Goal: Task Accomplishment & Management: Use online tool/utility

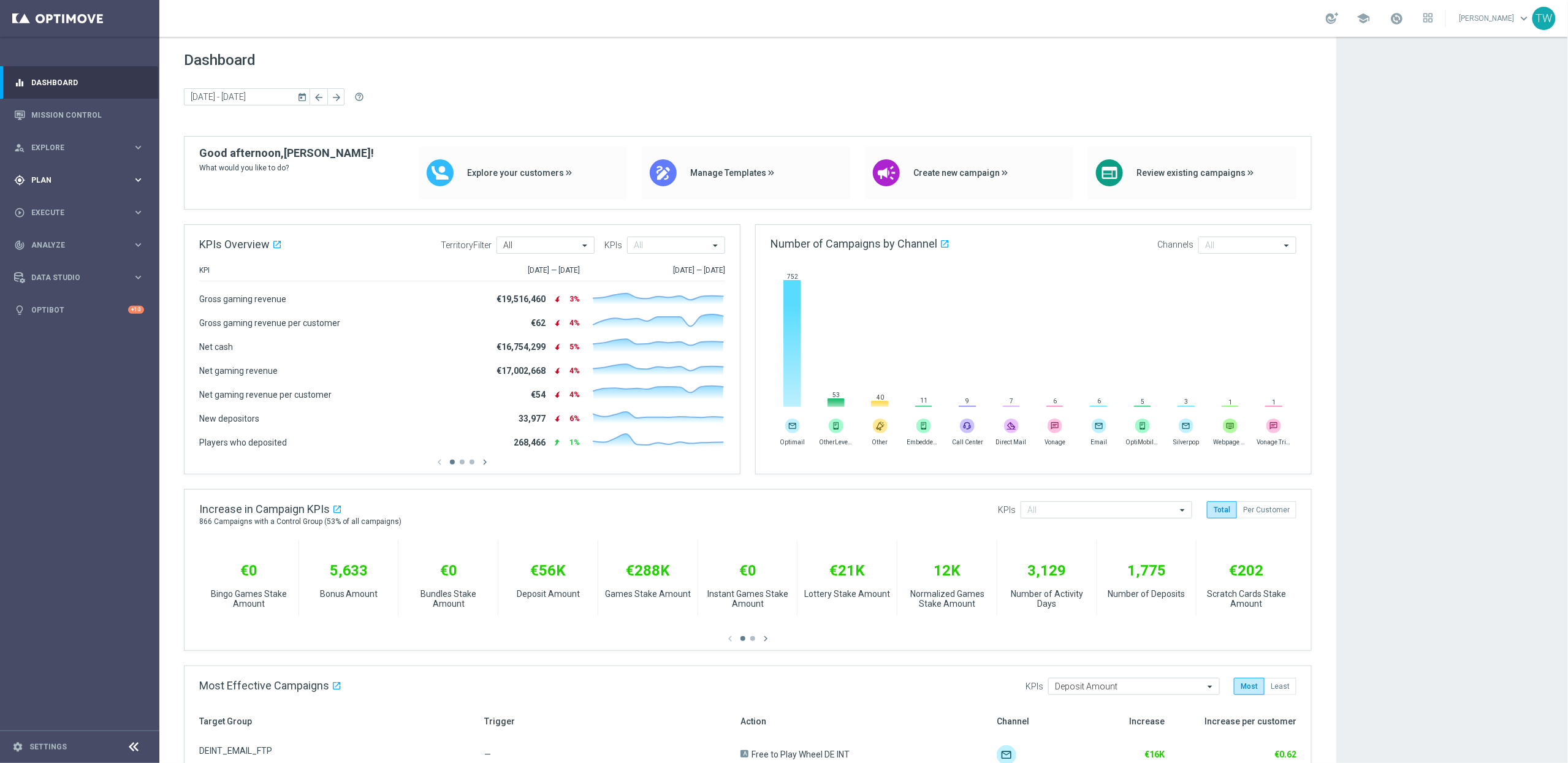
click at [121, 188] on div "gps_fixed Plan keyboard_arrow_right" at bounding box center [79, 179] width 158 height 32
click at [133, 242] on icon "keyboard_arrow_right" at bounding box center [138, 242] width 11 height 11
click at [61, 264] on link "Optimail" at bounding box center [82, 260] width 90 height 10
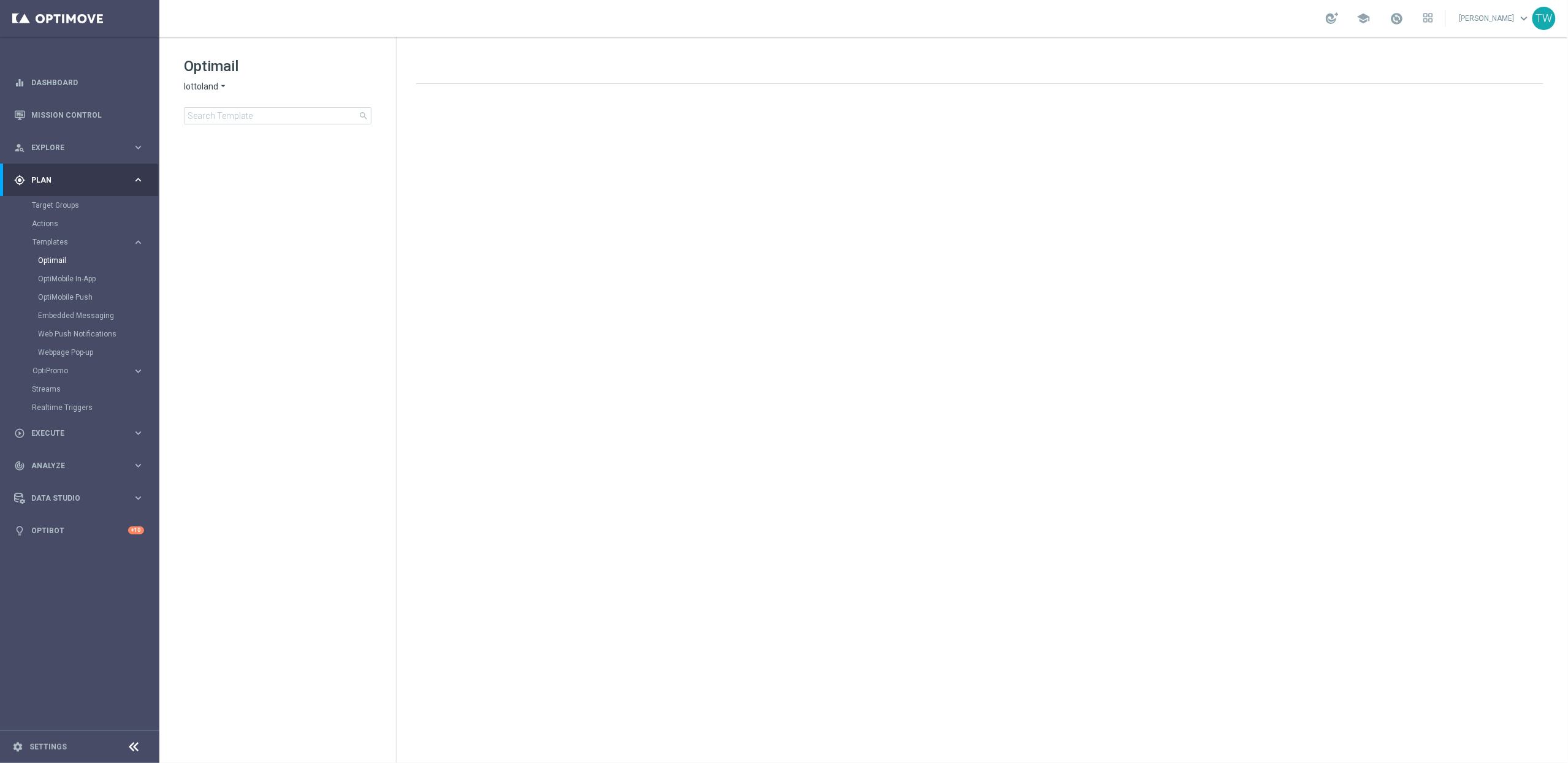
click at [206, 90] on span "lottoland" at bounding box center [201, 86] width 35 height 11
click at [0, 0] on span "KenoGO" at bounding box center [0, 0] width 0 height 0
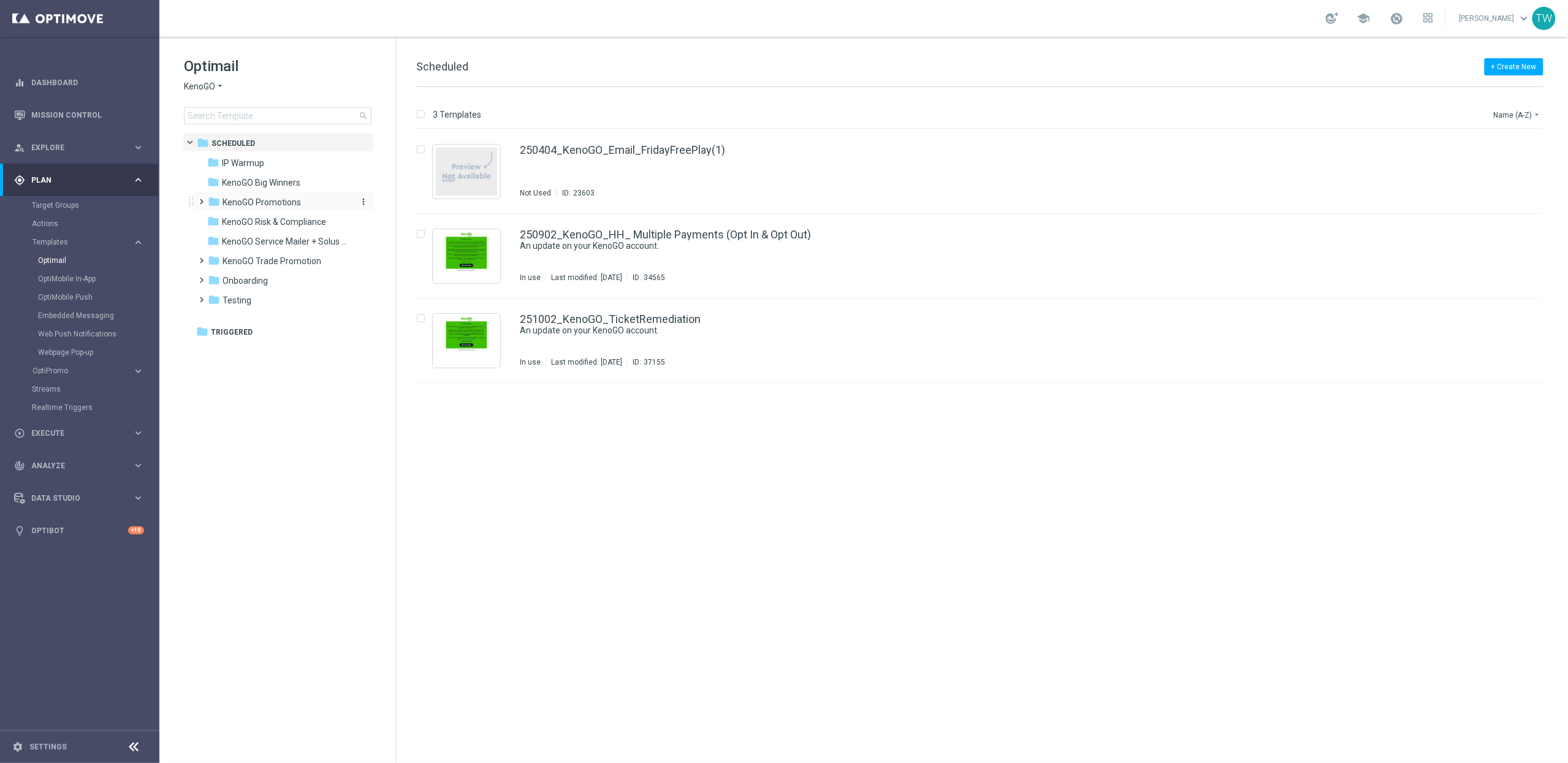
click at [281, 208] on div "folder KenoGO Promotions" at bounding box center [278, 203] width 141 height 14
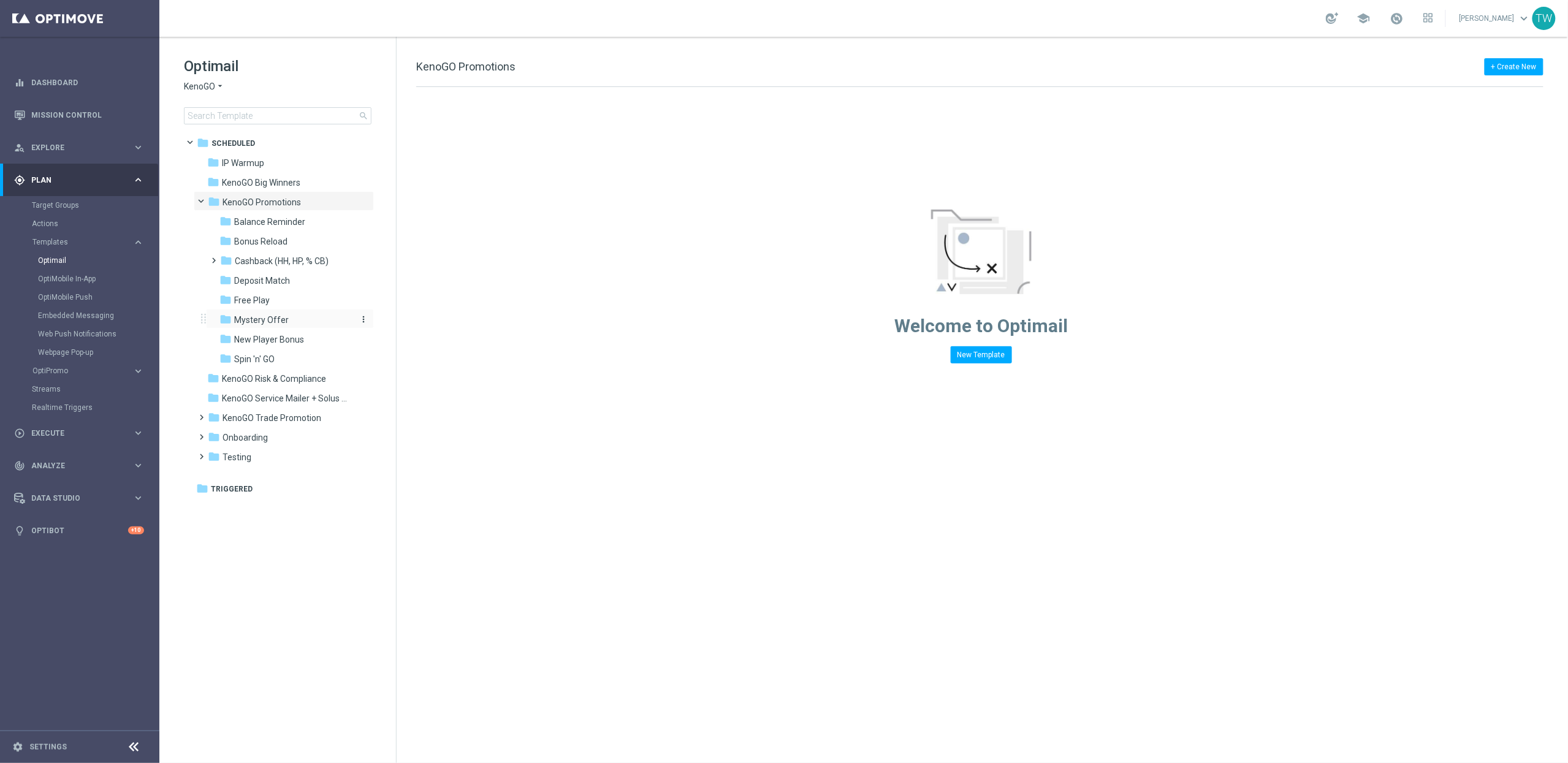
click at [288, 321] on div "folder Mystery Offer" at bounding box center [284, 320] width 130 height 14
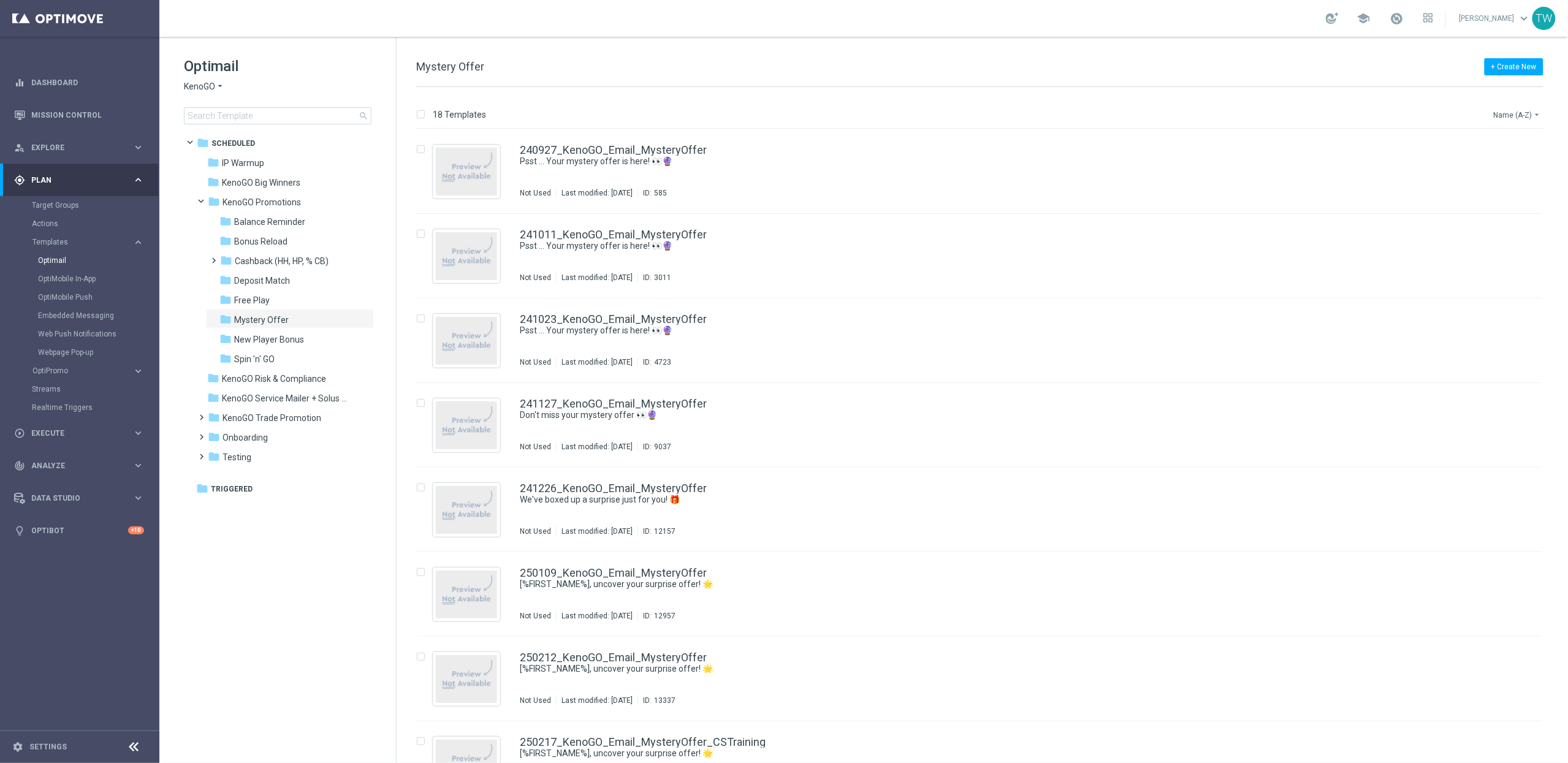
click at [1530, 113] on button "Name (A-Z) arrow_drop_down" at bounding box center [1518, 114] width 51 height 15
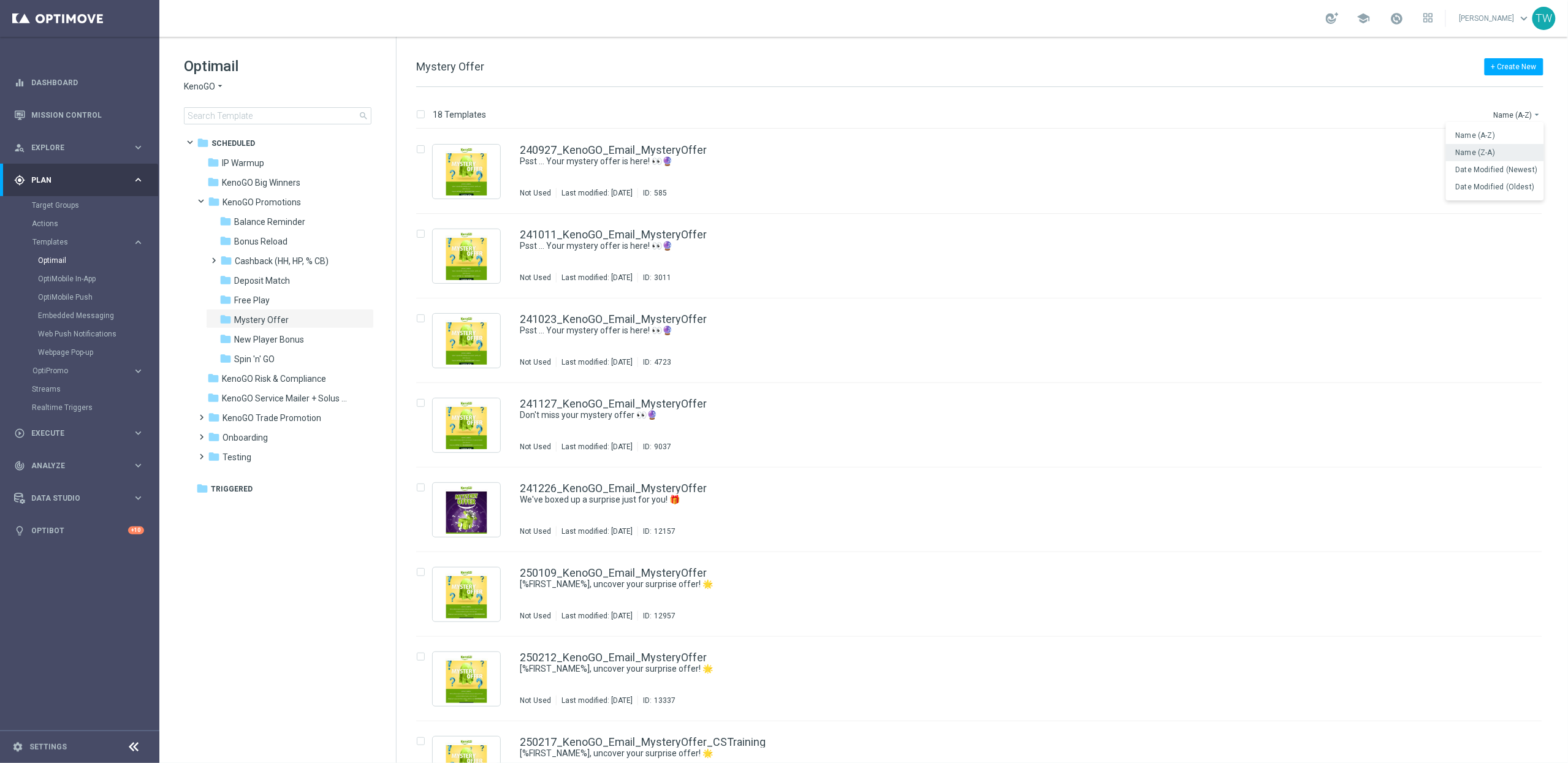
click at [1504, 160] on div "Name (Z-A)" at bounding box center [1495, 152] width 98 height 17
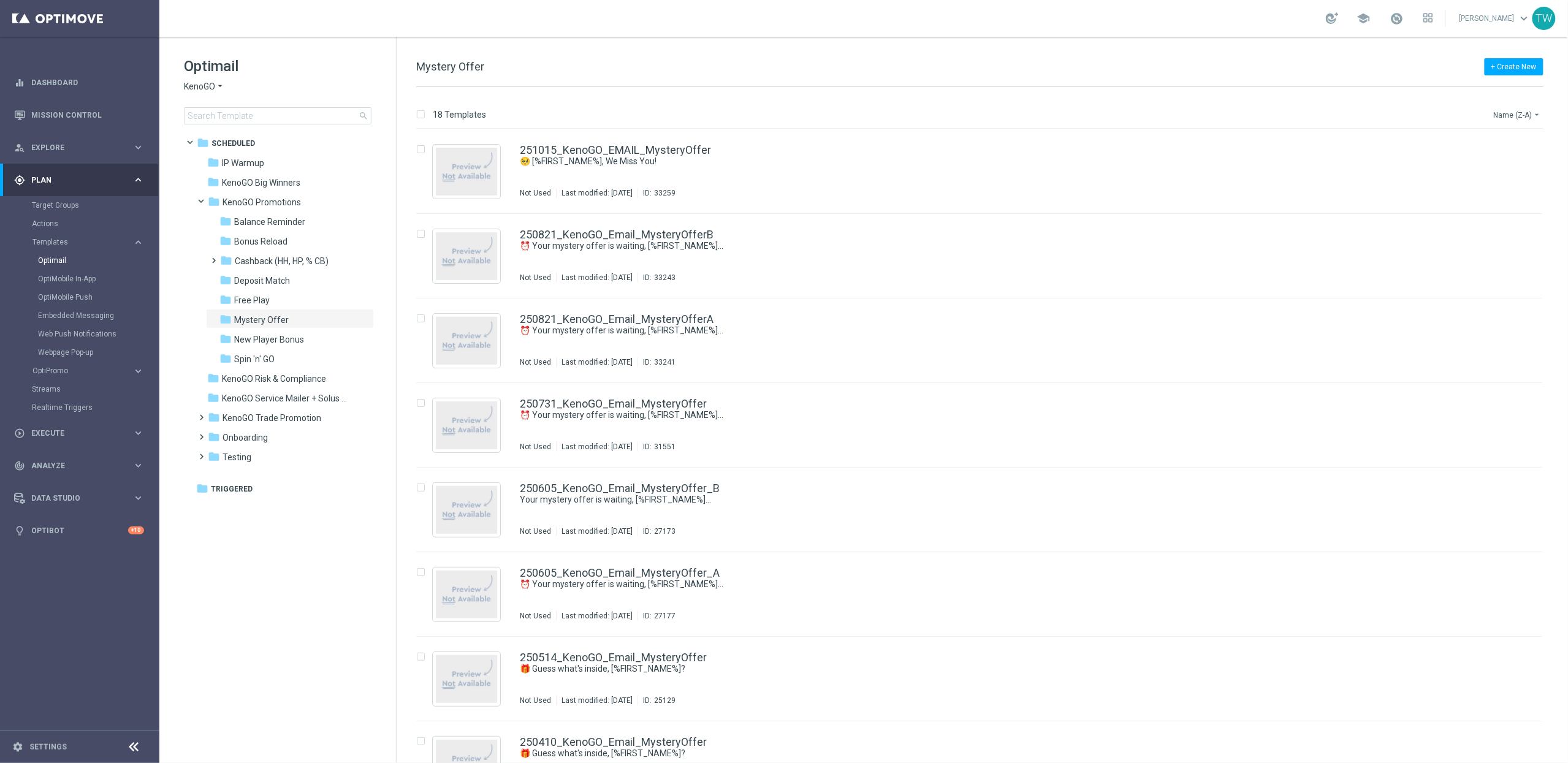
click at [1513, 120] on button "Name (Z-A) arrow_drop_down" at bounding box center [1518, 114] width 51 height 15
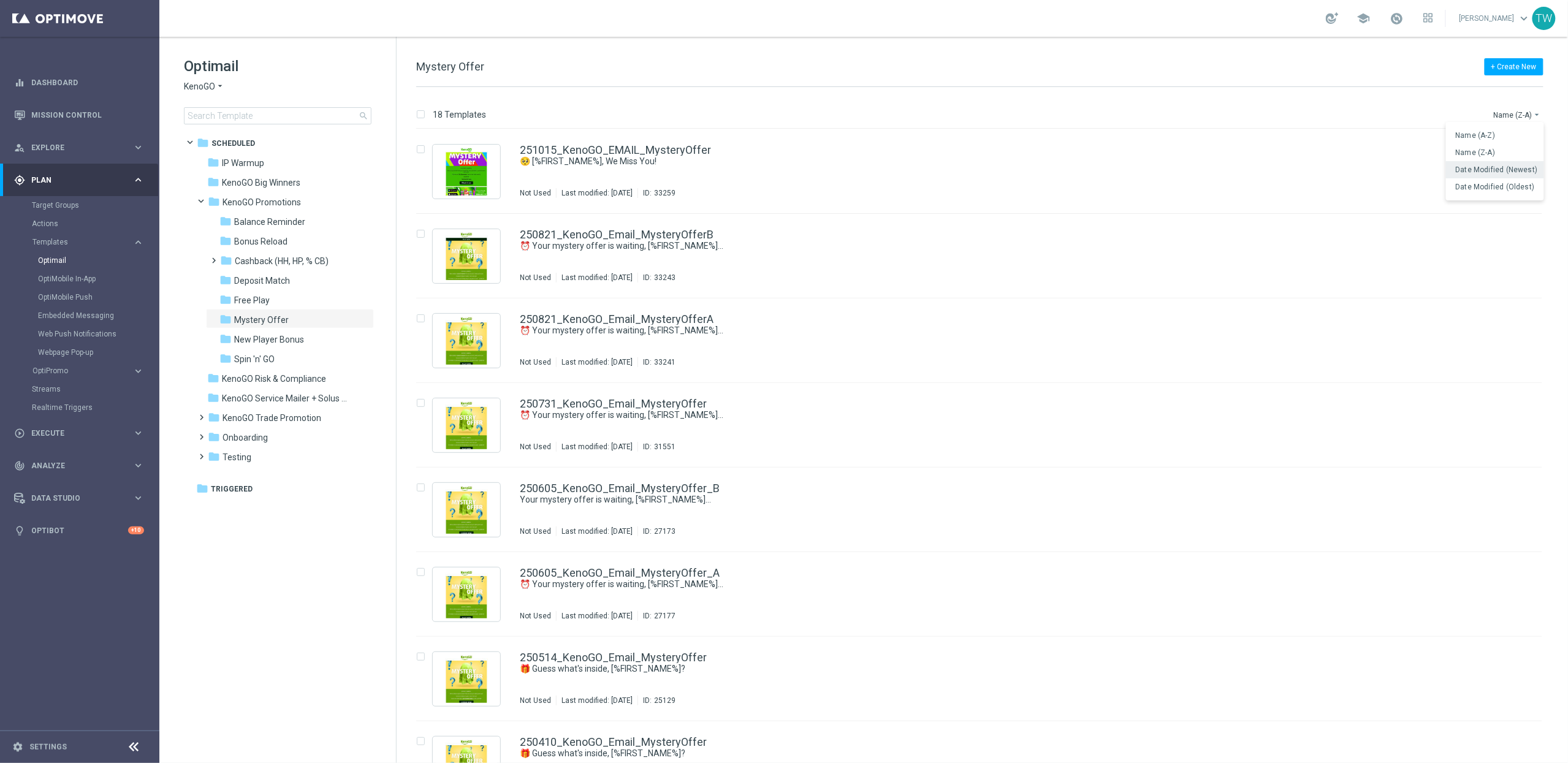
click at [1496, 169] on span "Date Modified (Newest)" at bounding box center [1496, 169] width 82 height 8
click at [650, 151] on link "251015_KenoGO_EMAIL_MysteryOffer" at bounding box center [615, 150] width 191 height 11
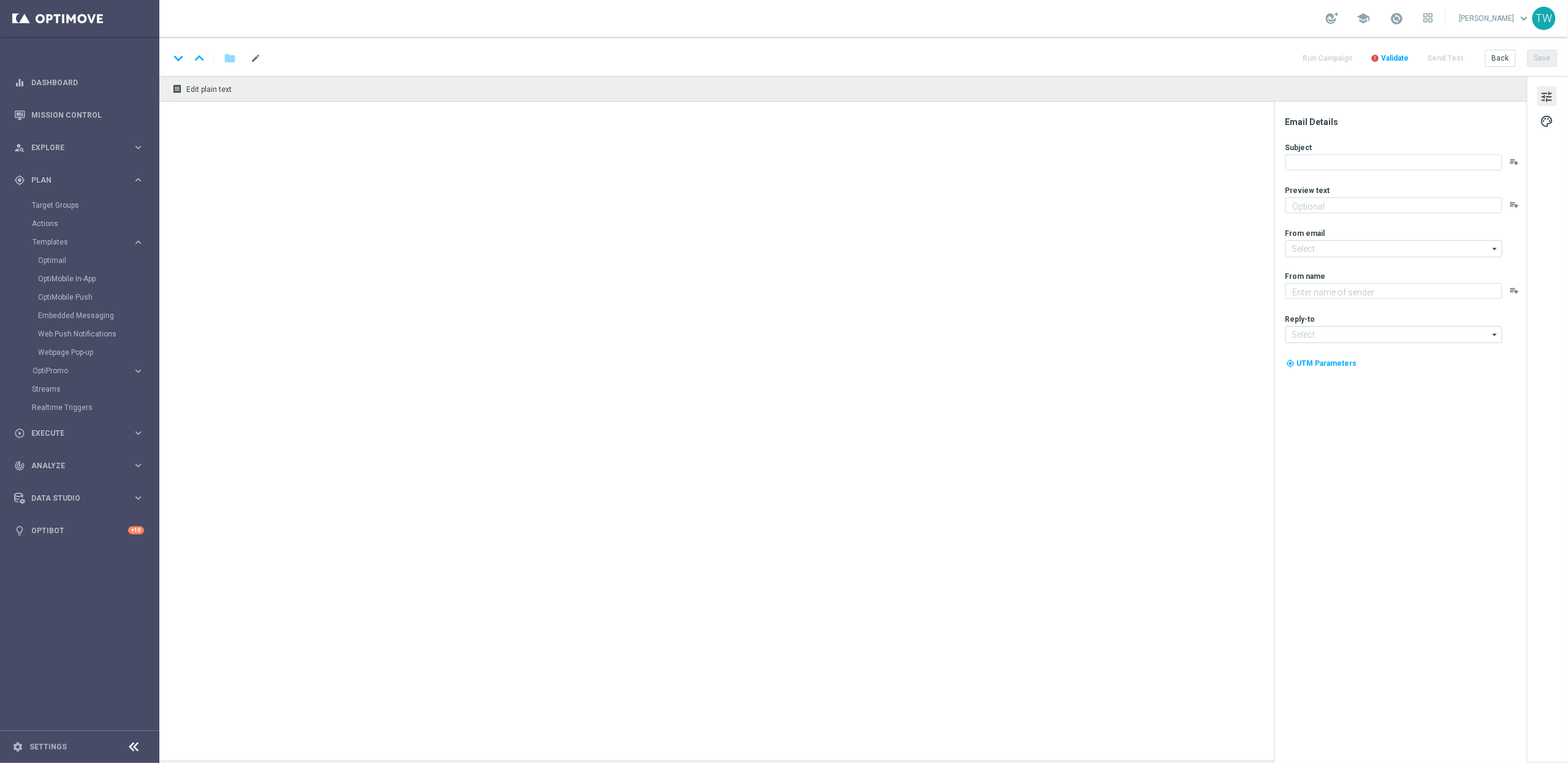
type textarea "A Special Surprise Awaits You!"
type textarea "KenoGO"
type input "[EMAIL_ADDRESS][DOMAIN_NAME]"
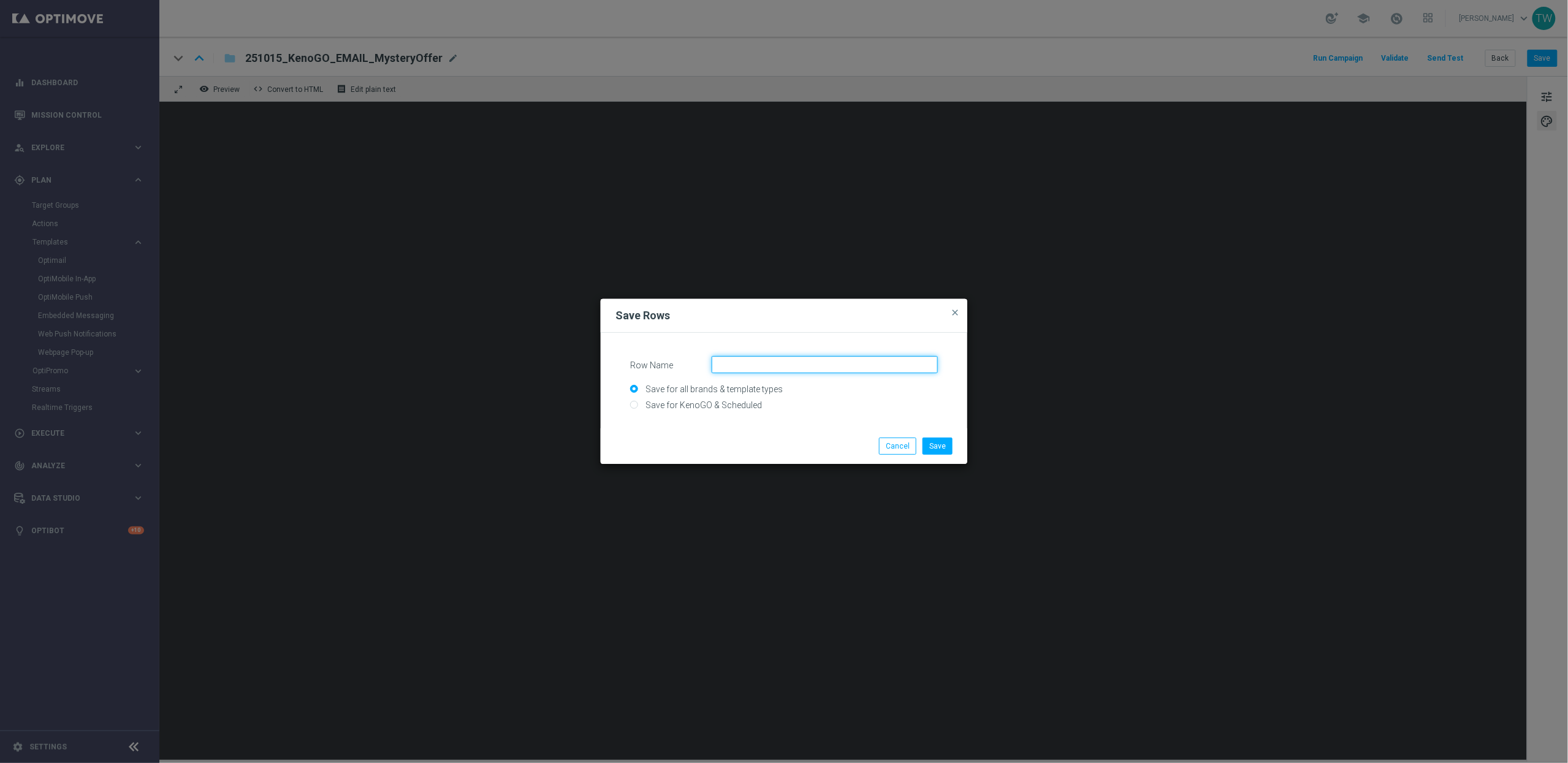
click at [758, 356] on input "Row Name" at bounding box center [825, 365] width 226 height 17
type input "KenoGO Big Winner Secondary Banner"
click at [700, 403] on input "Save for KenoGO & Scheduled" at bounding box center [784, 410] width 308 height 17
radio input "true"
click at [945, 444] on button "Save" at bounding box center [938, 446] width 30 height 17
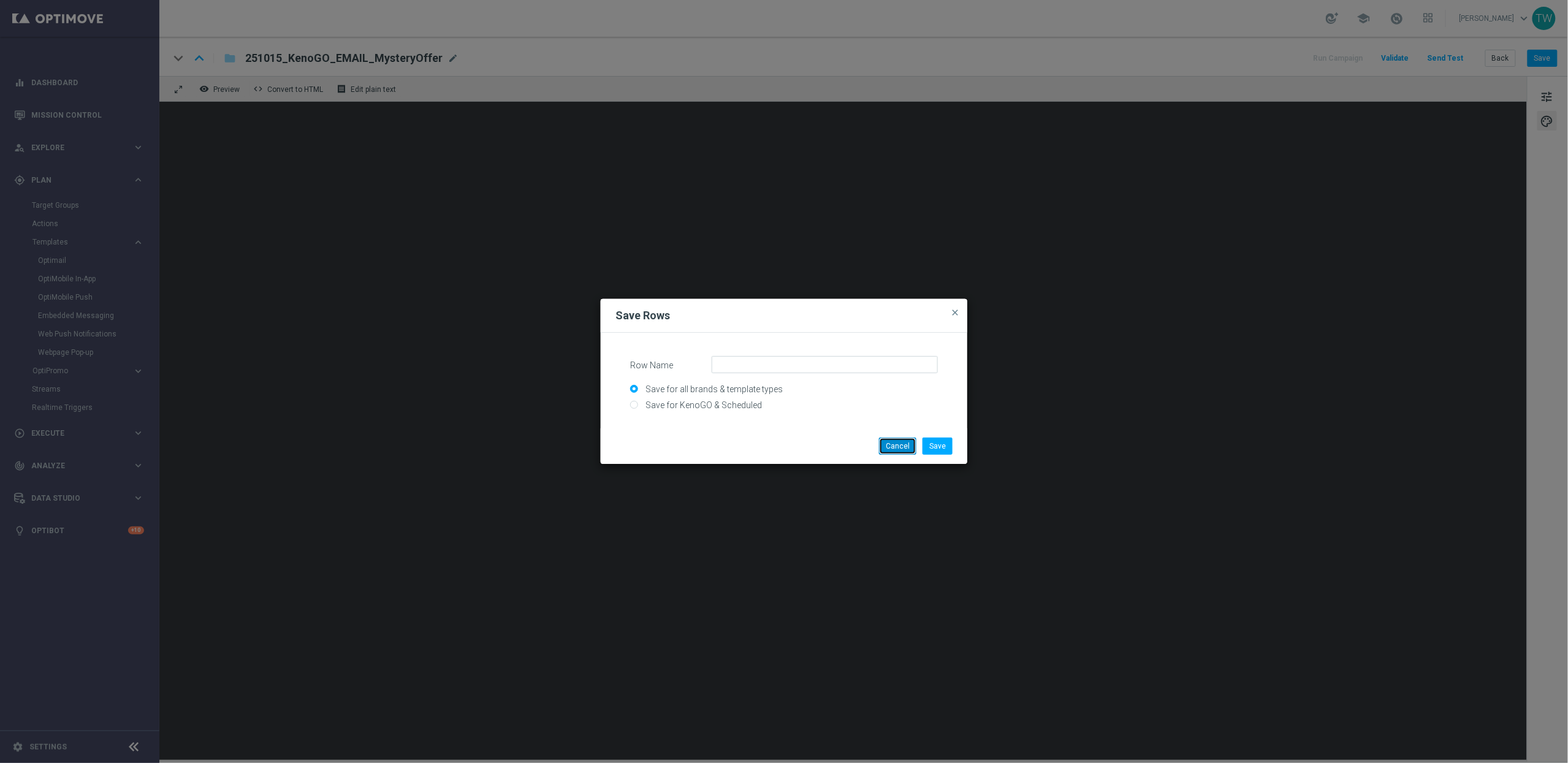
click at [904, 441] on button "Cancel" at bounding box center [898, 446] width 38 height 17
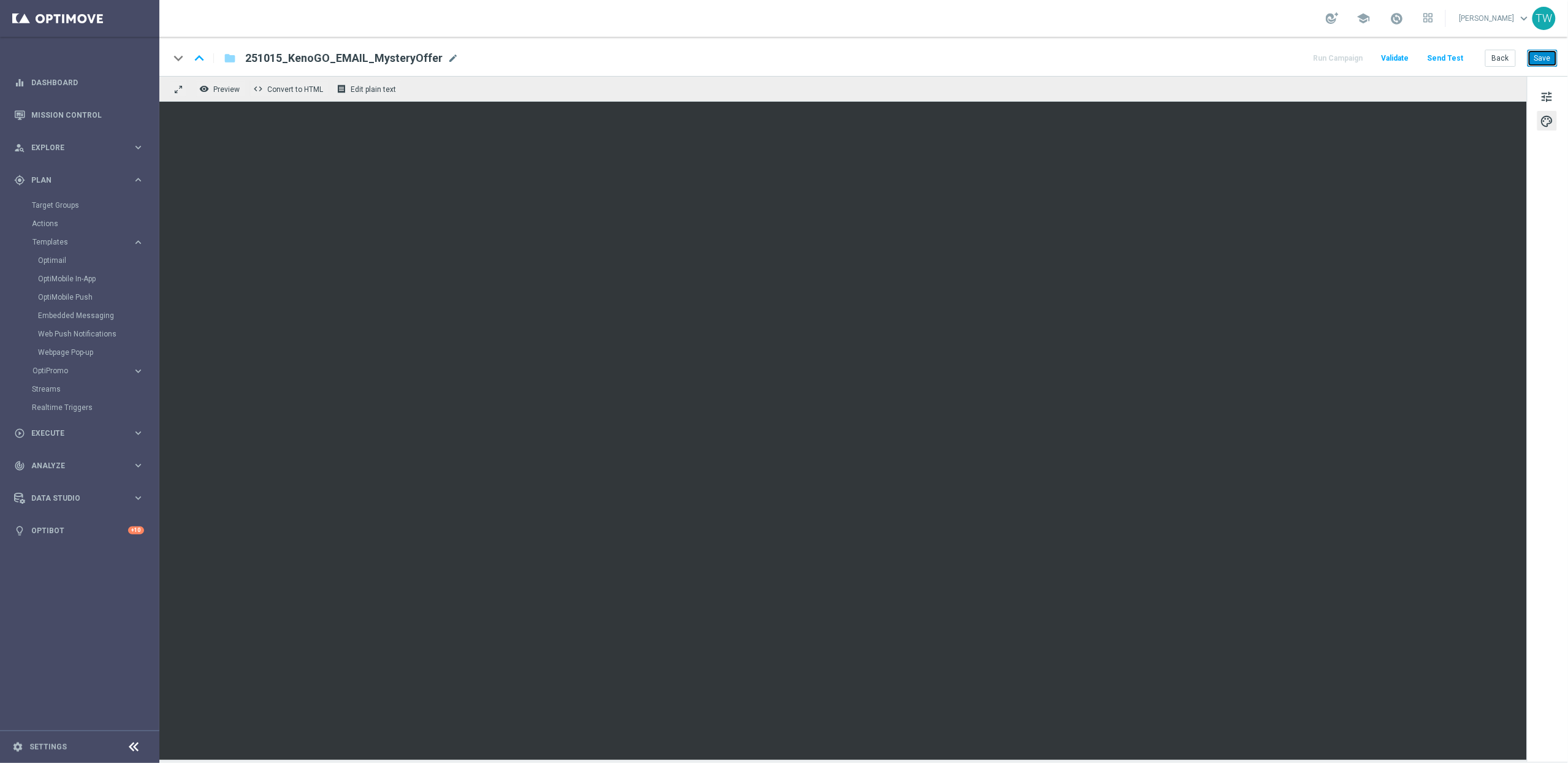
click at [1539, 61] on button "Save" at bounding box center [1542, 58] width 30 height 17
click at [1542, 52] on button "Save" at bounding box center [1542, 58] width 30 height 17
click at [1556, 180] on div "tune palette" at bounding box center [1547, 419] width 41 height 686
click at [1557, 93] on button "tune" at bounding box center [1547, 96] width 20 height 20
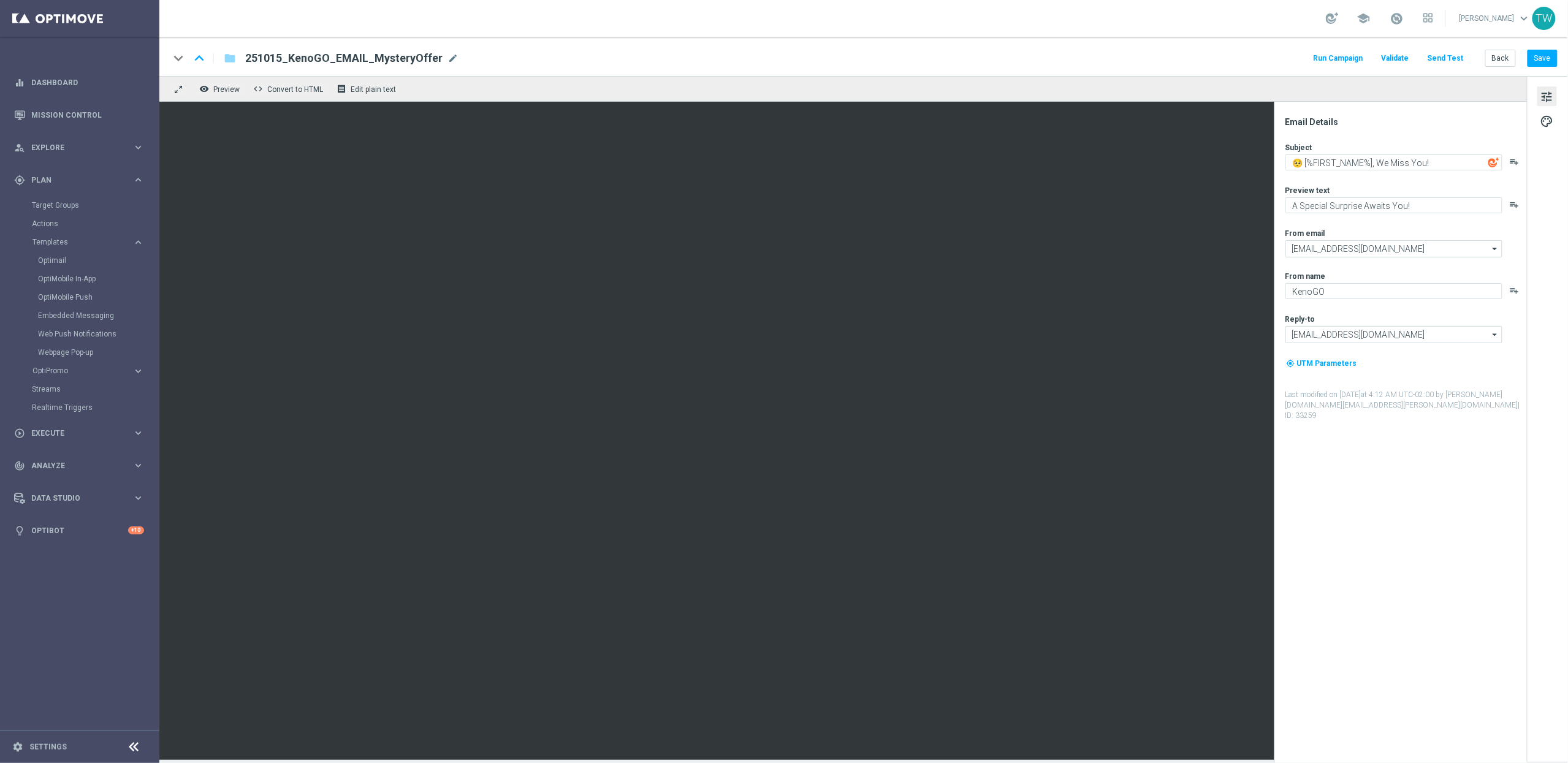
click at [1466, 58] on button "Send Test" at bounding box center [1445, 59] width 40 height 17
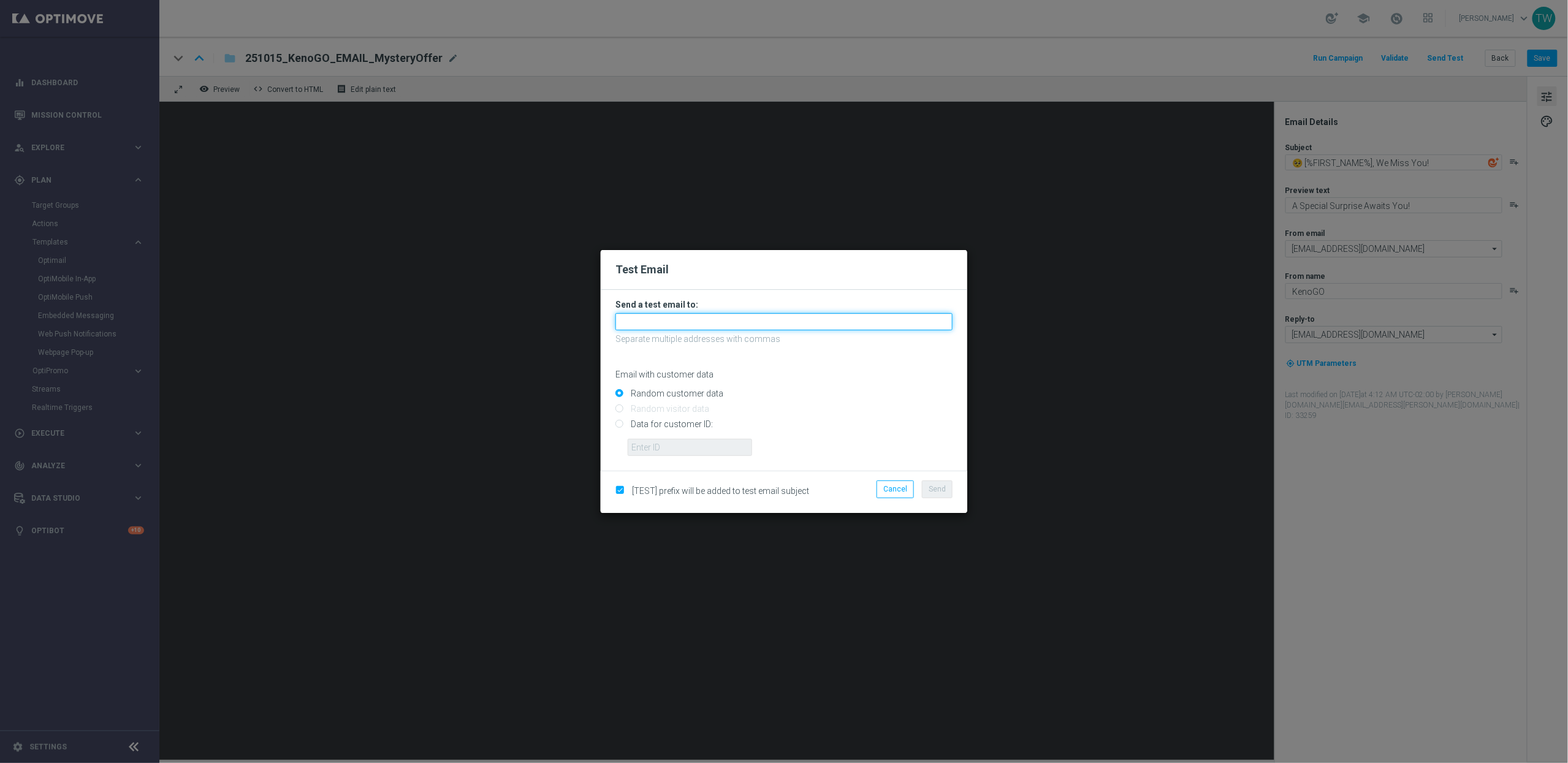
click at [749, 325] on input "text" at bounding box center [784, 322] width 337 height 17
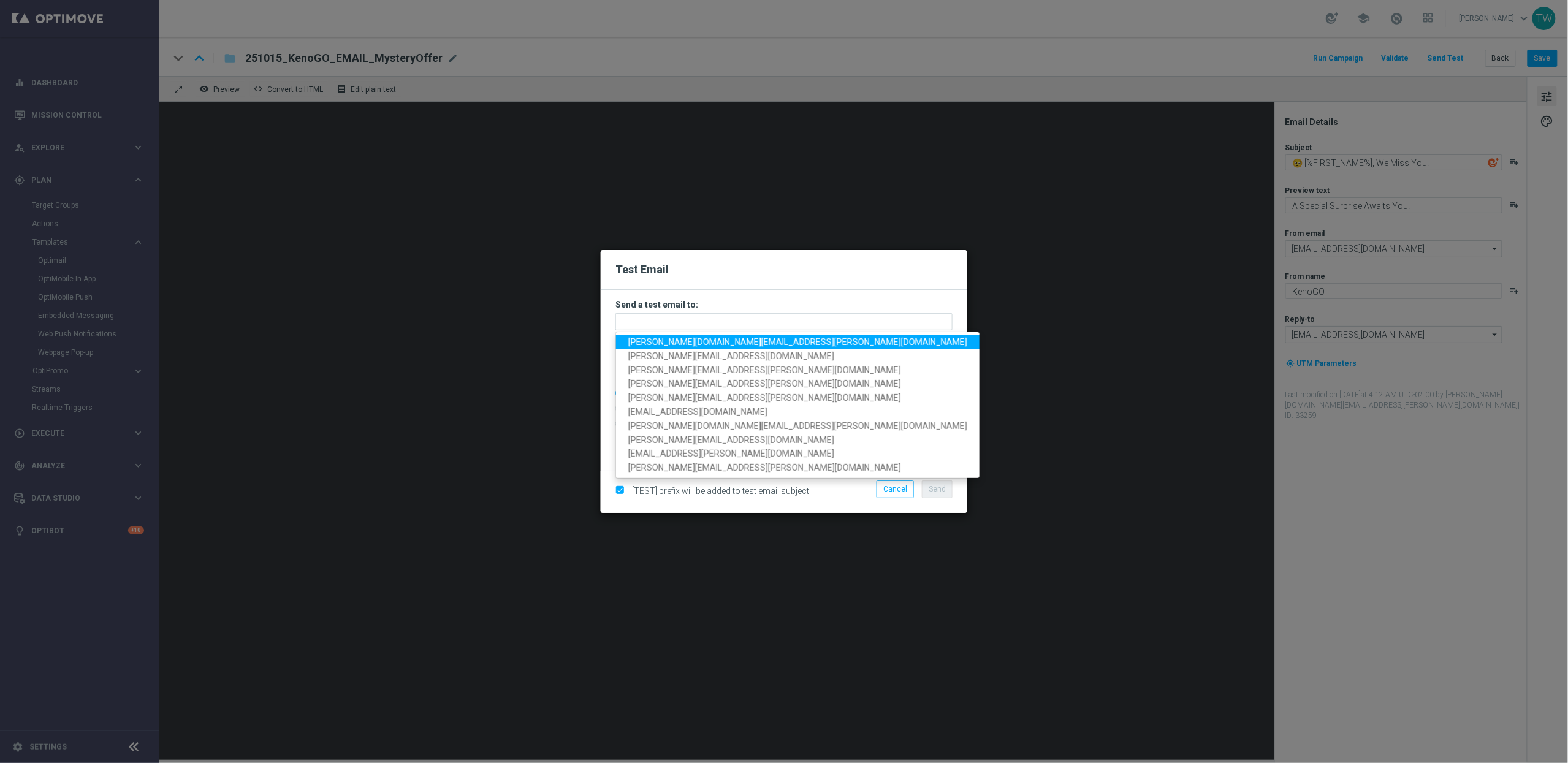
click at [723, 348] on link "[PERSON_NAME][DOMAIN_NAME][EMAIL_ADDRESS][PERSON_NAME][DOMAIN_NAME]" at bounding box center [798, 342] width 364 height 14
type input "[PERSON_NAME][DOMAIN_NAME][EMAIL_ADDRESS][PERSON_NAME][DOMAIN_NAME]"
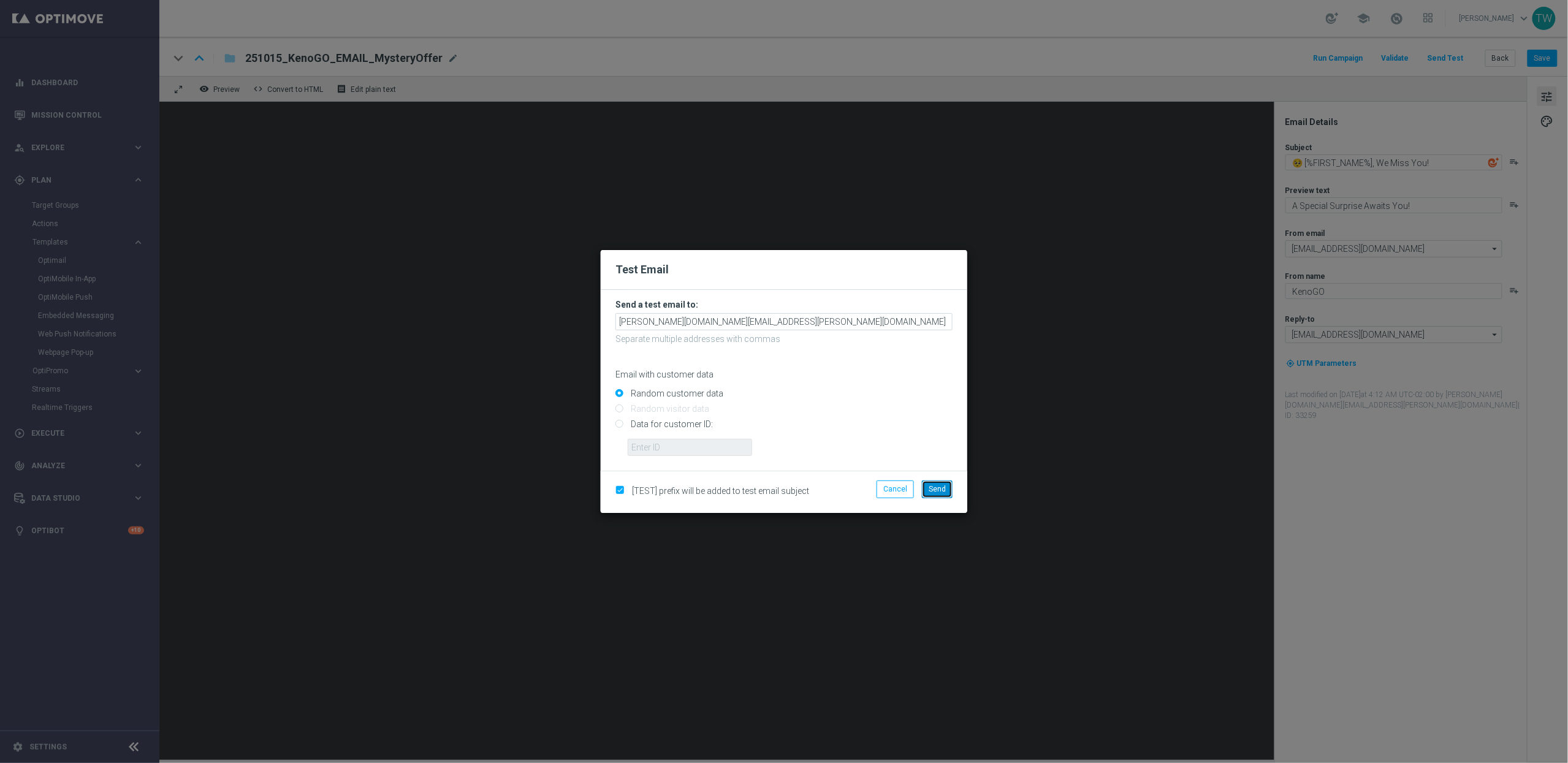
click at [944, 494] on button "Send" at bounding box center [937, 489] width 31 height 17
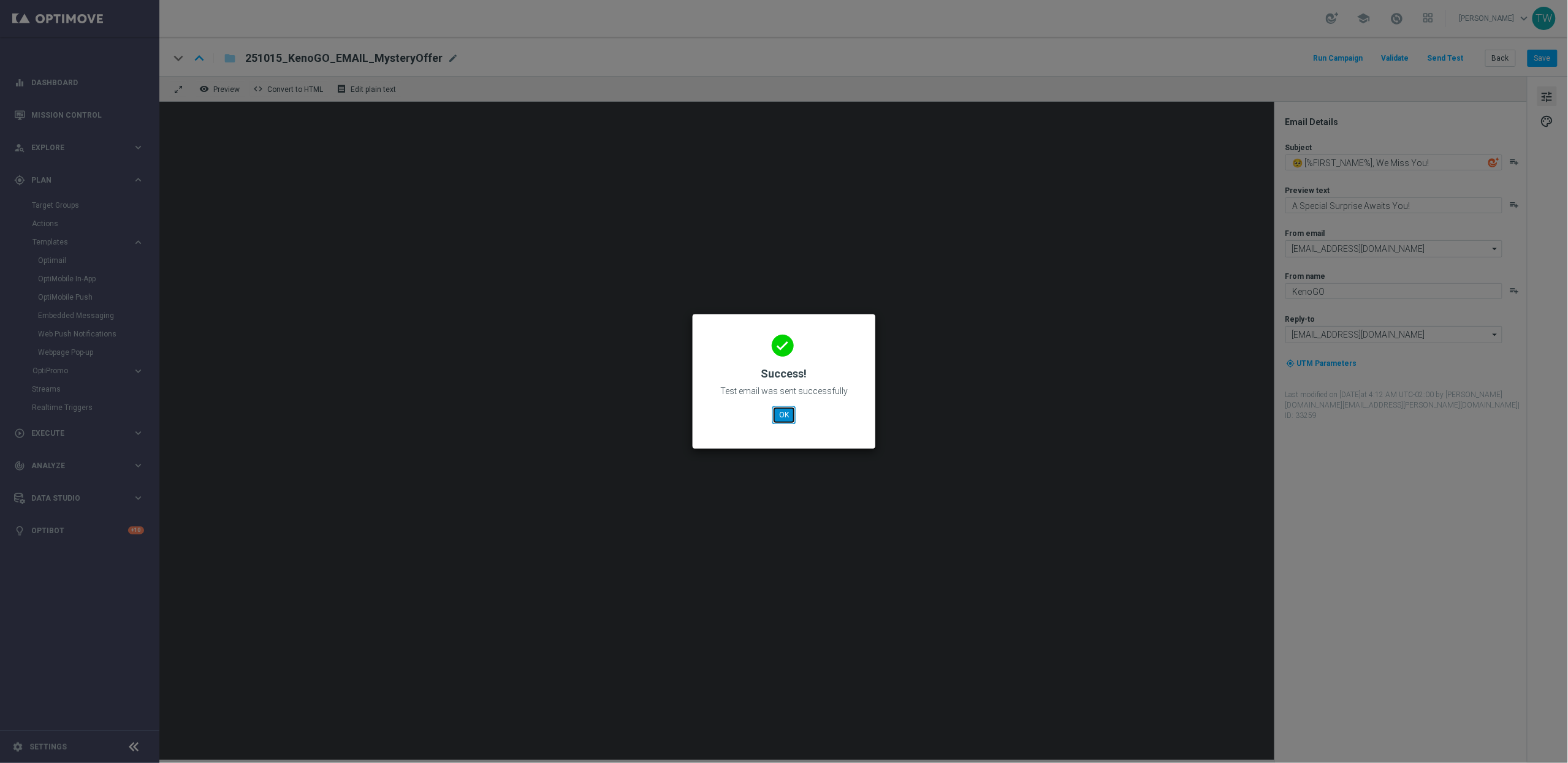
click at [781, 417] on button "OK" at bounding box center [783, 415] width 23 height 17
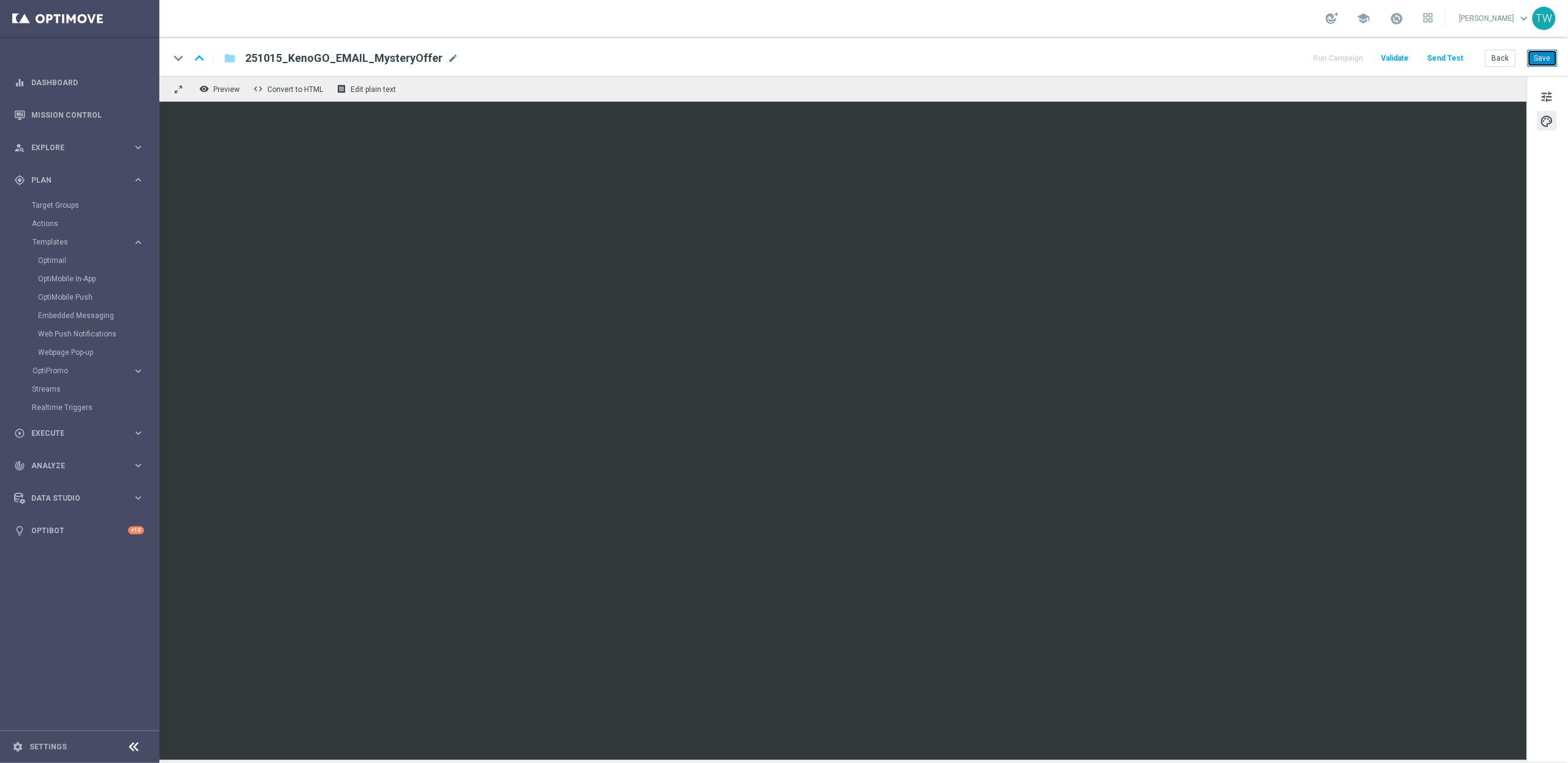
click at [1546, 60] on button "Save" at bounding box center [1542, 58] width 30 height 17
click at [1454, 60] on button "Send Test" at bounding box center [1445, 59] width 40 height 17
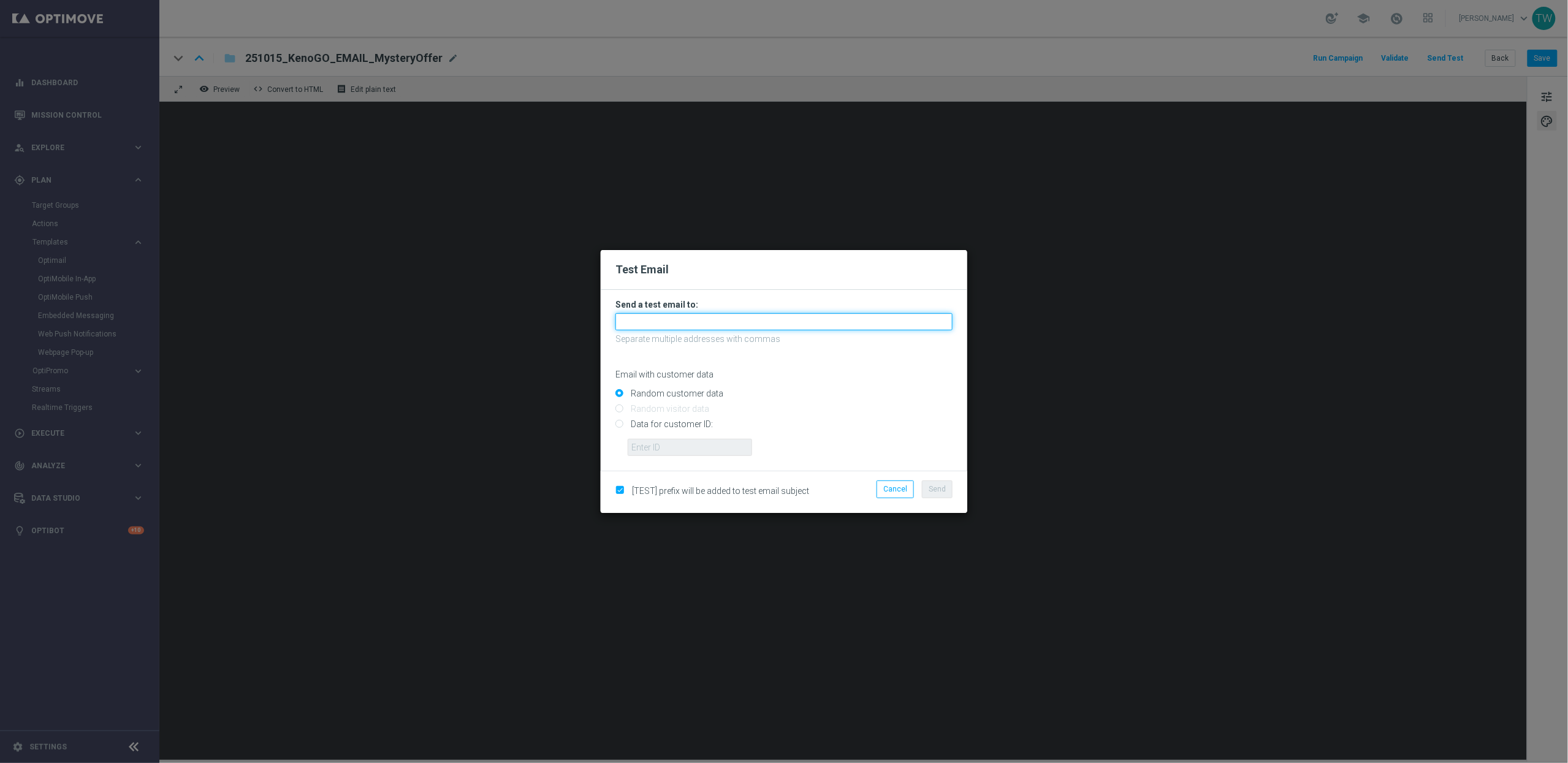
drag, startPoint x: 678, startPoint y: 321, endPoint x: 680, endPoint y: 330, distance: 9.2
click at [678, 321] on input "text" at bounding box center [784, 322] width 337 height 17
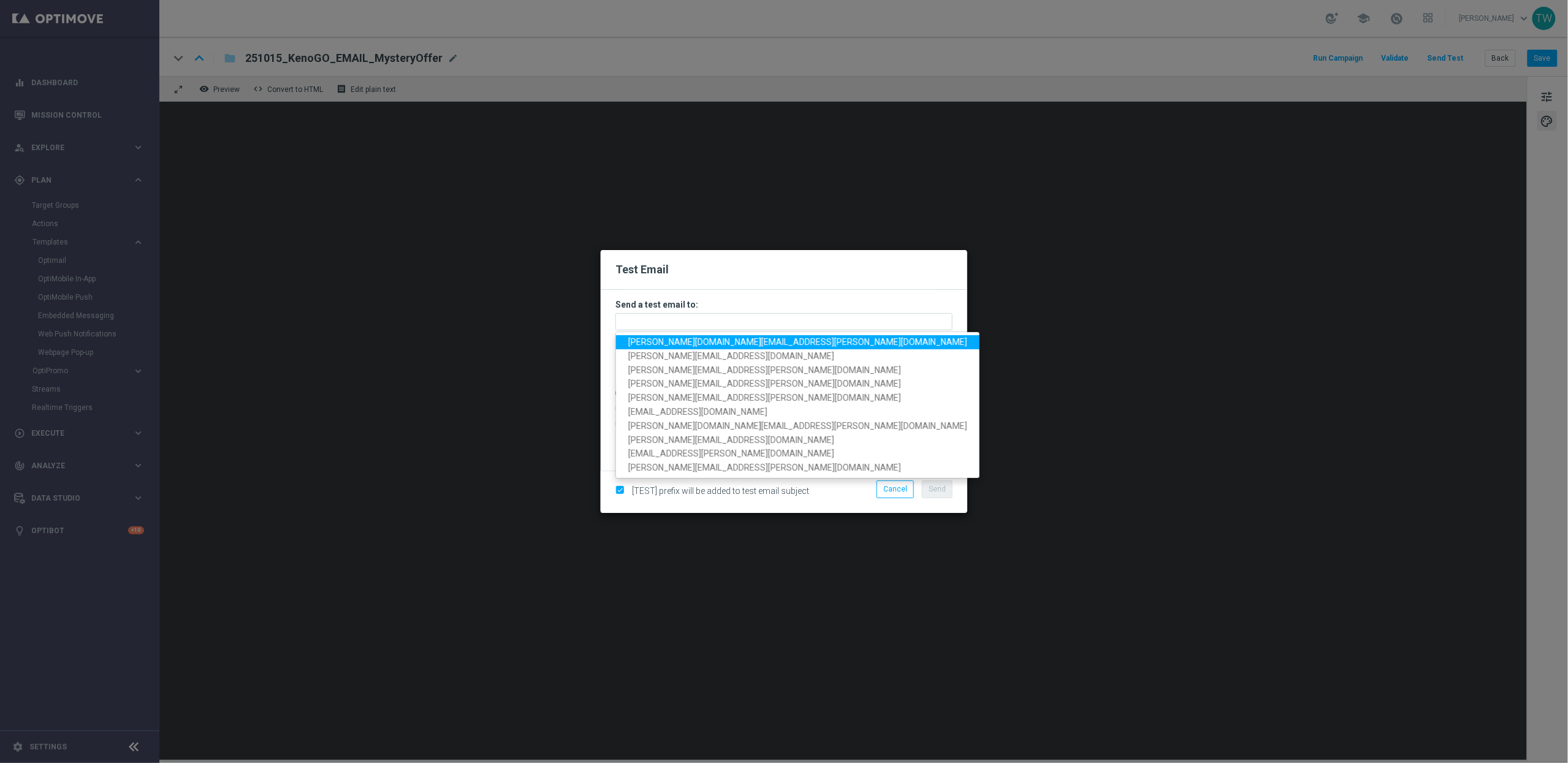
drag, startPoint x: 680, startPoint y: 338, endPoint x: 787, endPoint y: 398, distance: 122.7
click at [681, 338] on span "[PERSON_NAME][DOMAIN_NAME][EMAIL_ADDRESS][PERSON_NAME][DOMAIN_NAME]" at bounding box center [798, 342] width 339 height 10
type input "[PERSON_NAME][DOMAIN_NAME][EMAIL_ADDRESS][PERSON_NAME][DOMAIN_NAME]"
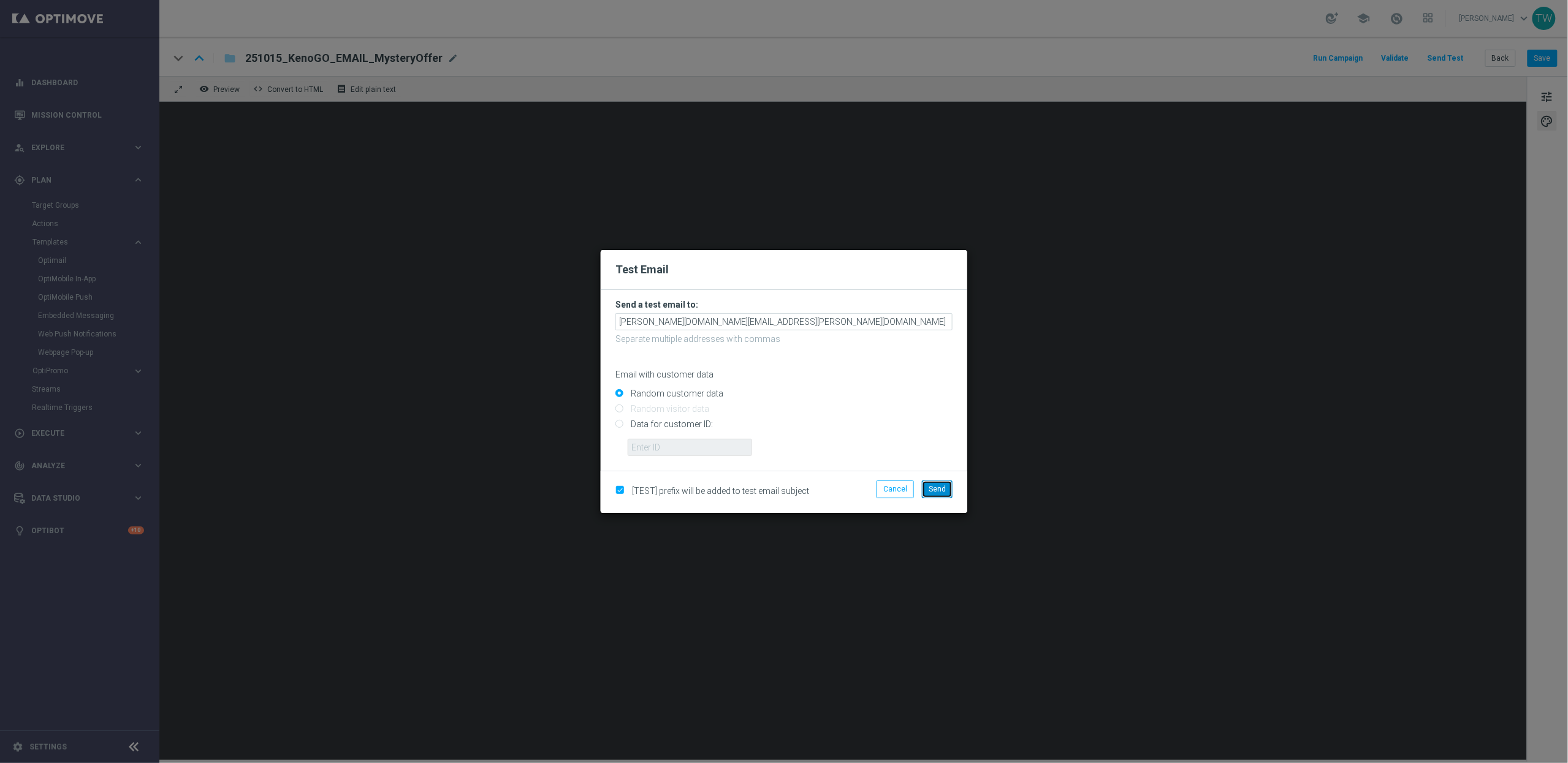
click at [939, 486] on span "Send" at bounding box center [937, 489] width 17 height 8
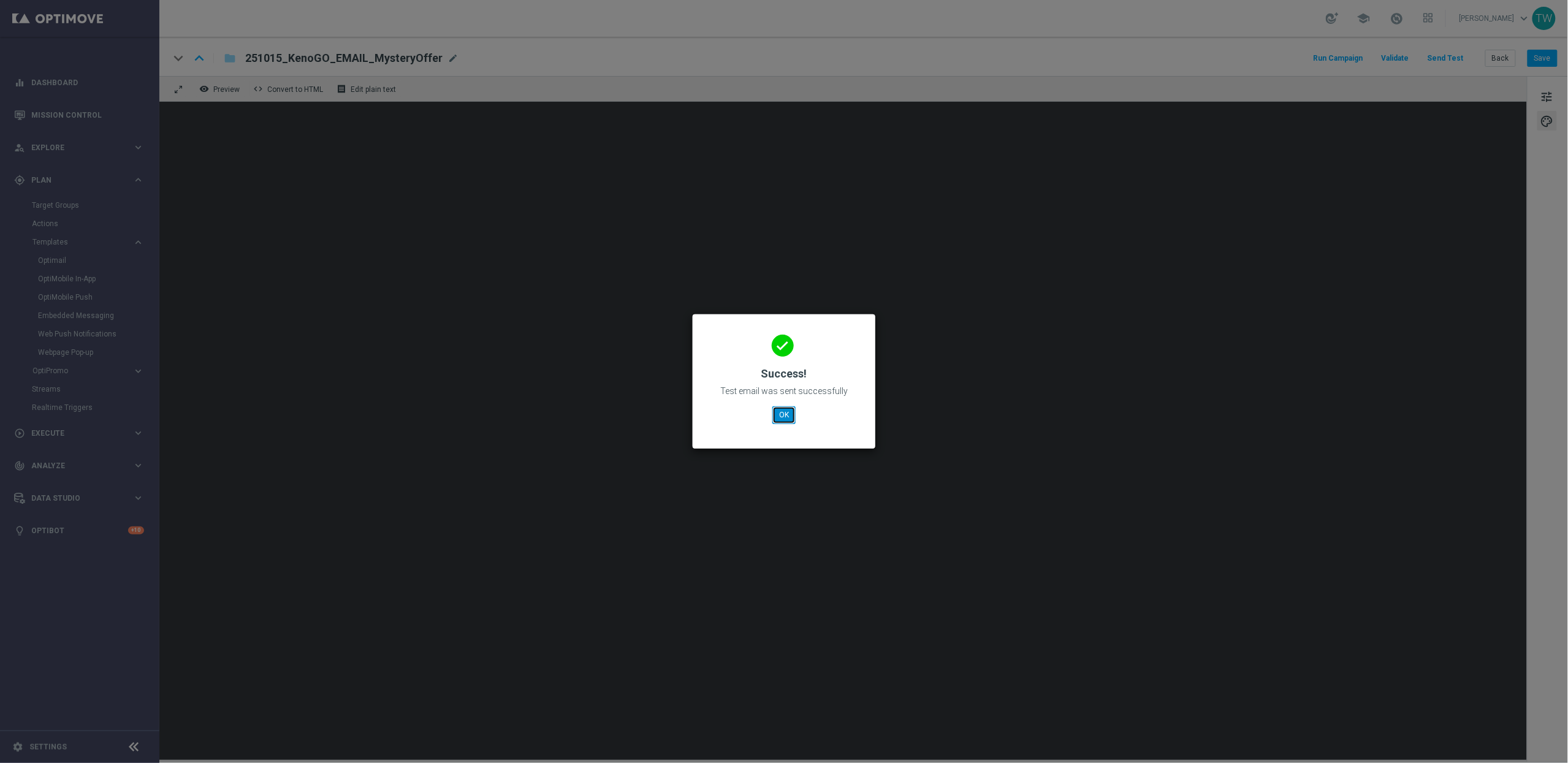
click at [792, 418] on button "OK" at bounding box center [783, 415] width 23 height 17
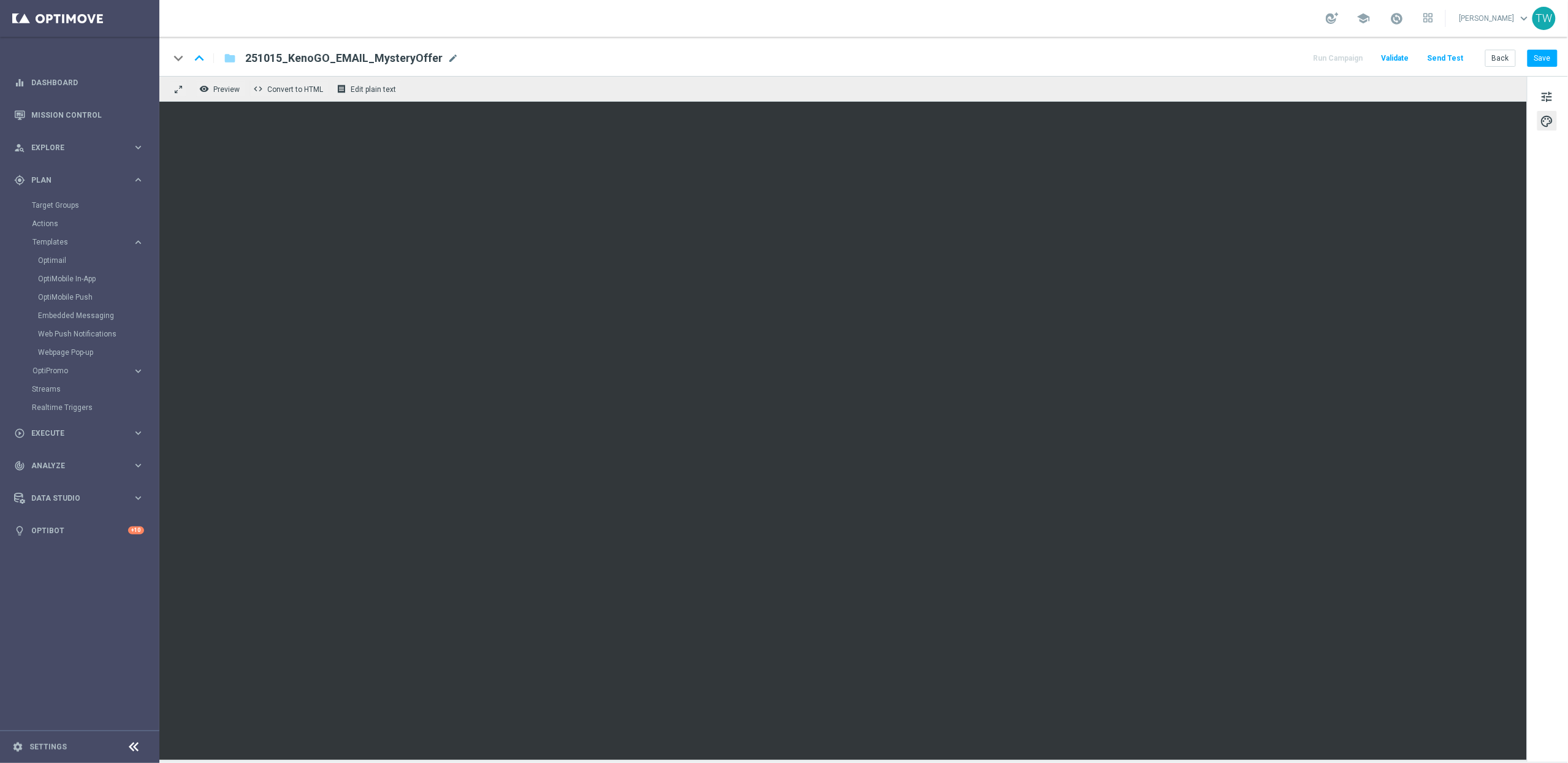
click at [1446, 59] on button "Send Test" at bounding box center [1445, 59] width 40 height 17
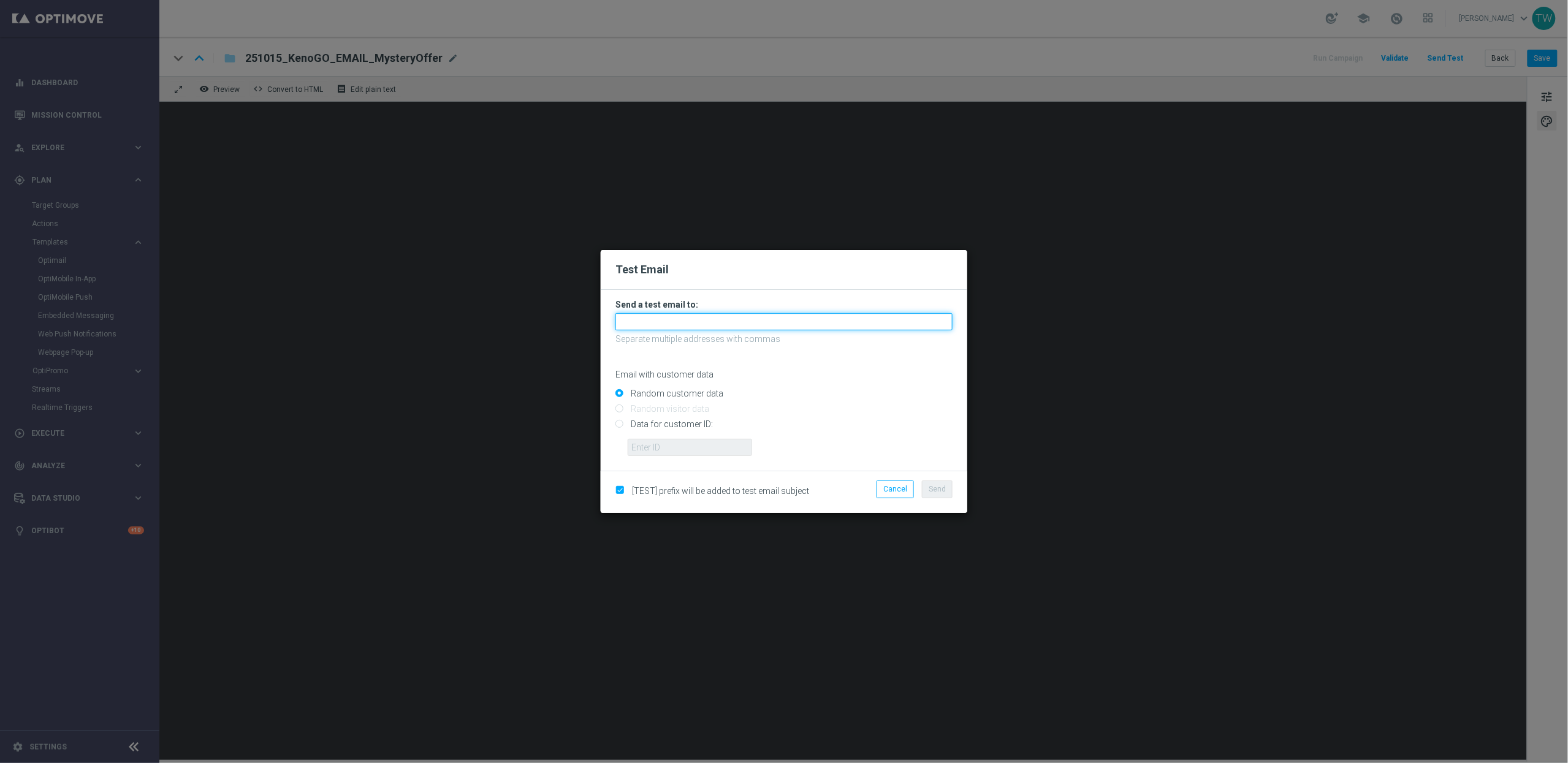
click at [810, 324] on input "text" at bounding box center [784, 322] width 337 height 17
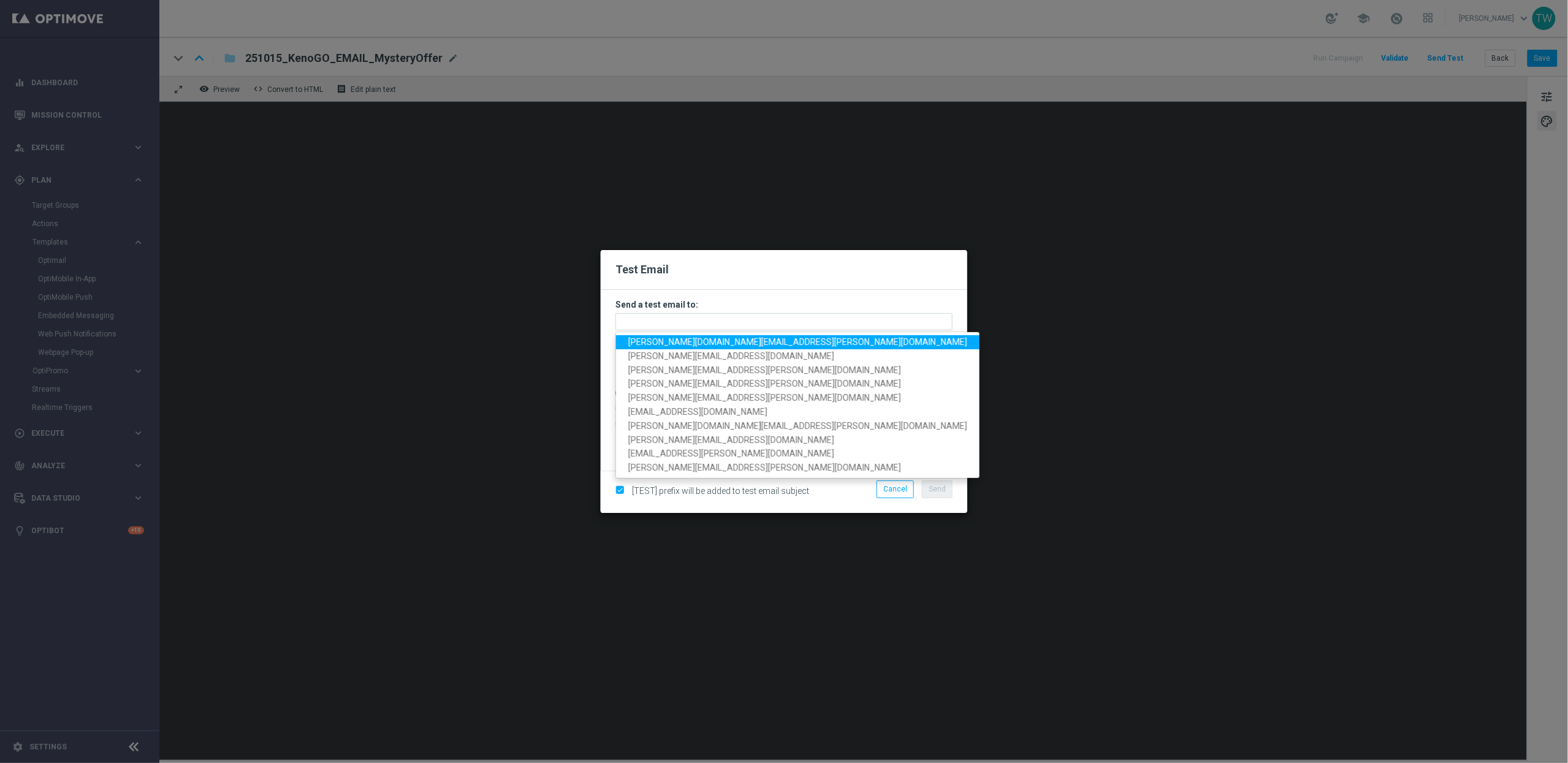
click at [675, 337] on span "[PERSON_NAME][DOMAIN_NAME][EMAIL_ADDRESS][PERSON_NAME][DOMAIN_NAME]" at bounding box center [798, 342] width 339 height 10
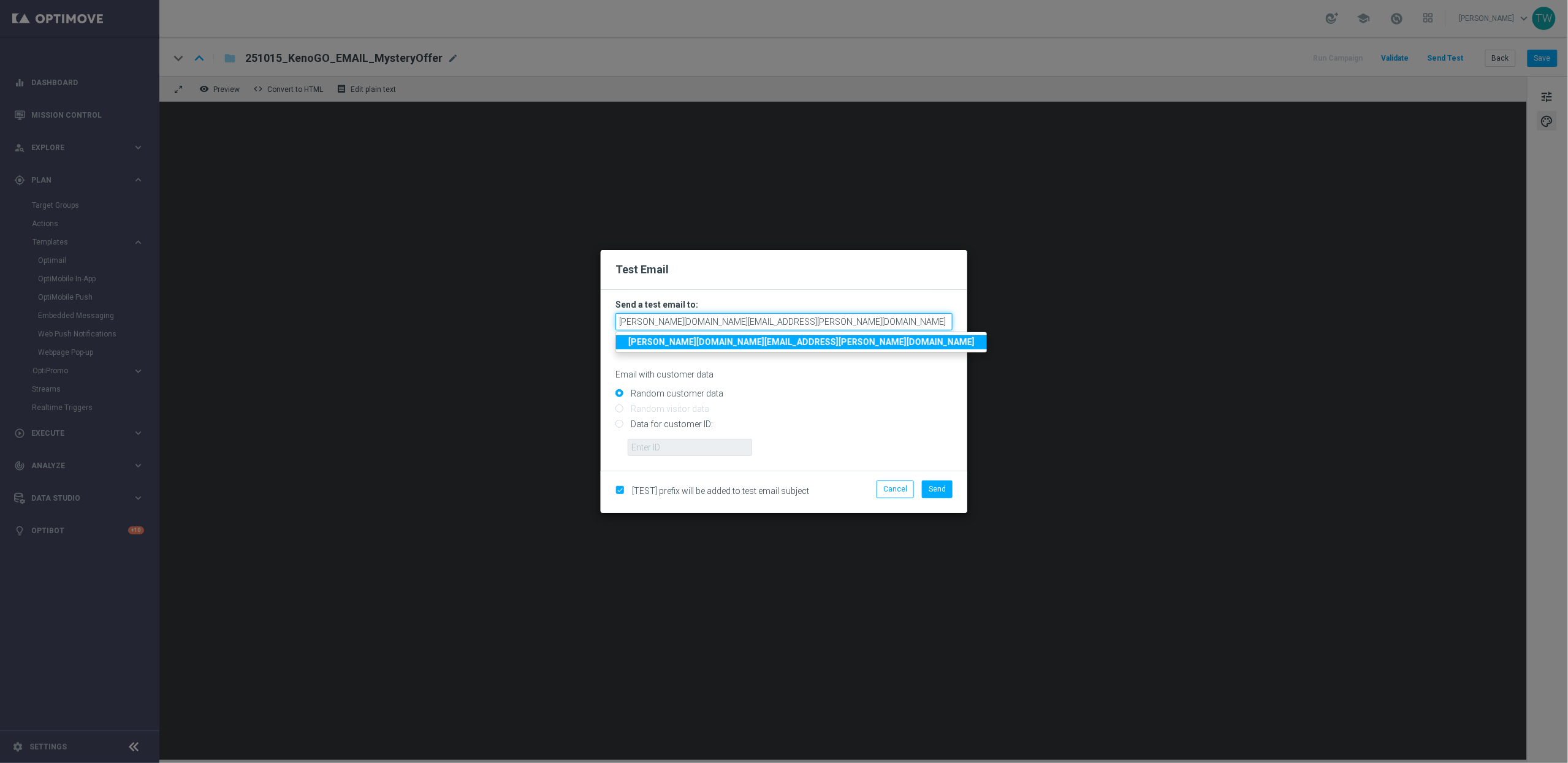
click at [803, 323] on input "[PERSON_NAME][DOMAIN_NAME][EMAIL_ADDRESS][PERSON_NAME][DOMAIN_NAME]" at bounding box center [784, 322] width 337 height 17
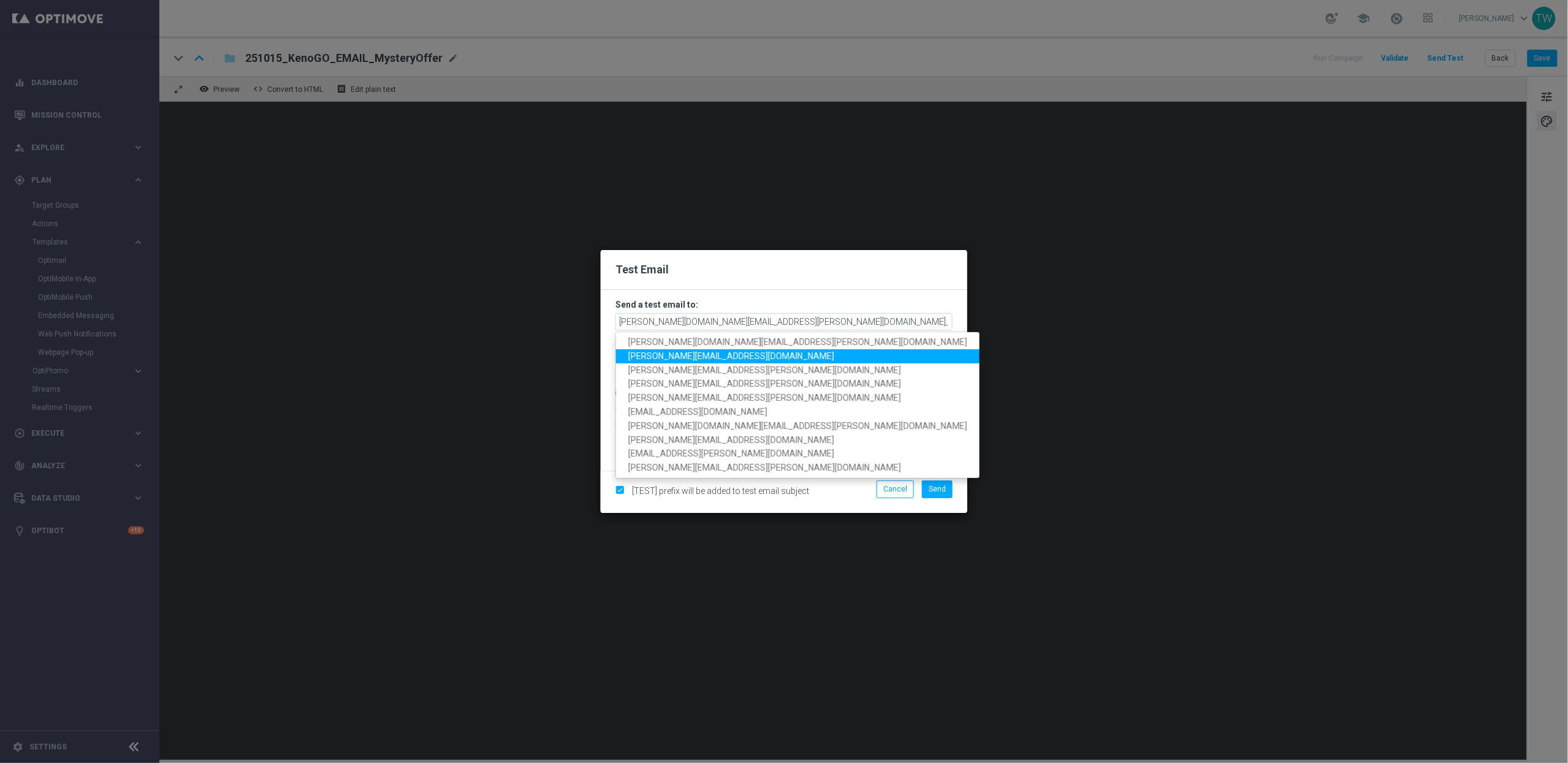
click at [743, 353] on link "[PERSON_NAME][EMAIL_ADDRESS][DOMAIN_NAME]" at bounding box center [798, 356] width 364 height 14
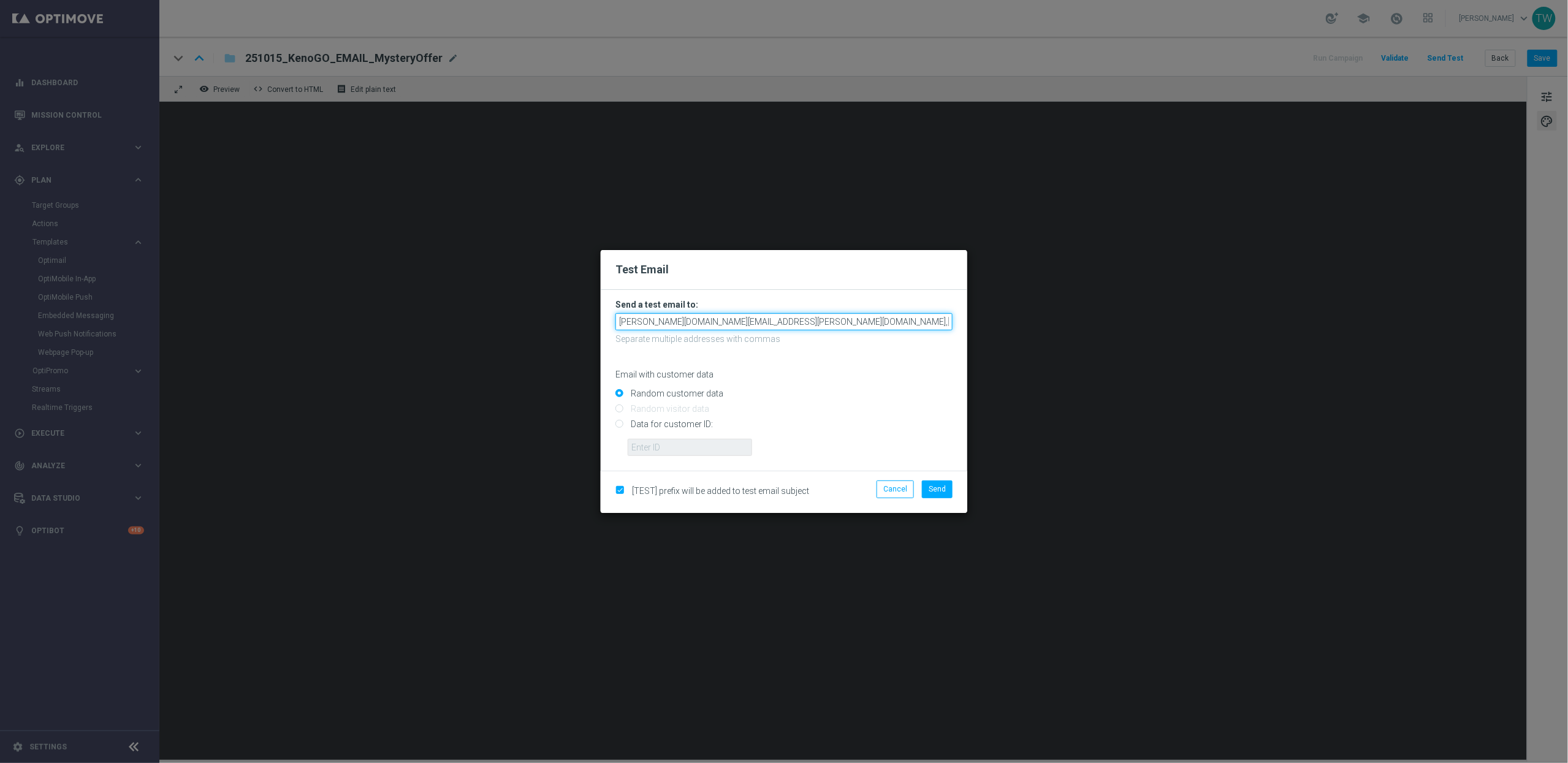
click at [852, 321] on input "[PERSON_NAME][DOMAIN_NAME][EMAIL_ADDRESS][PERSON_NAME][DOMAIN_NAME],[DOMAIN_NAM…" at bounding box center [784, 322] width 337 height 17
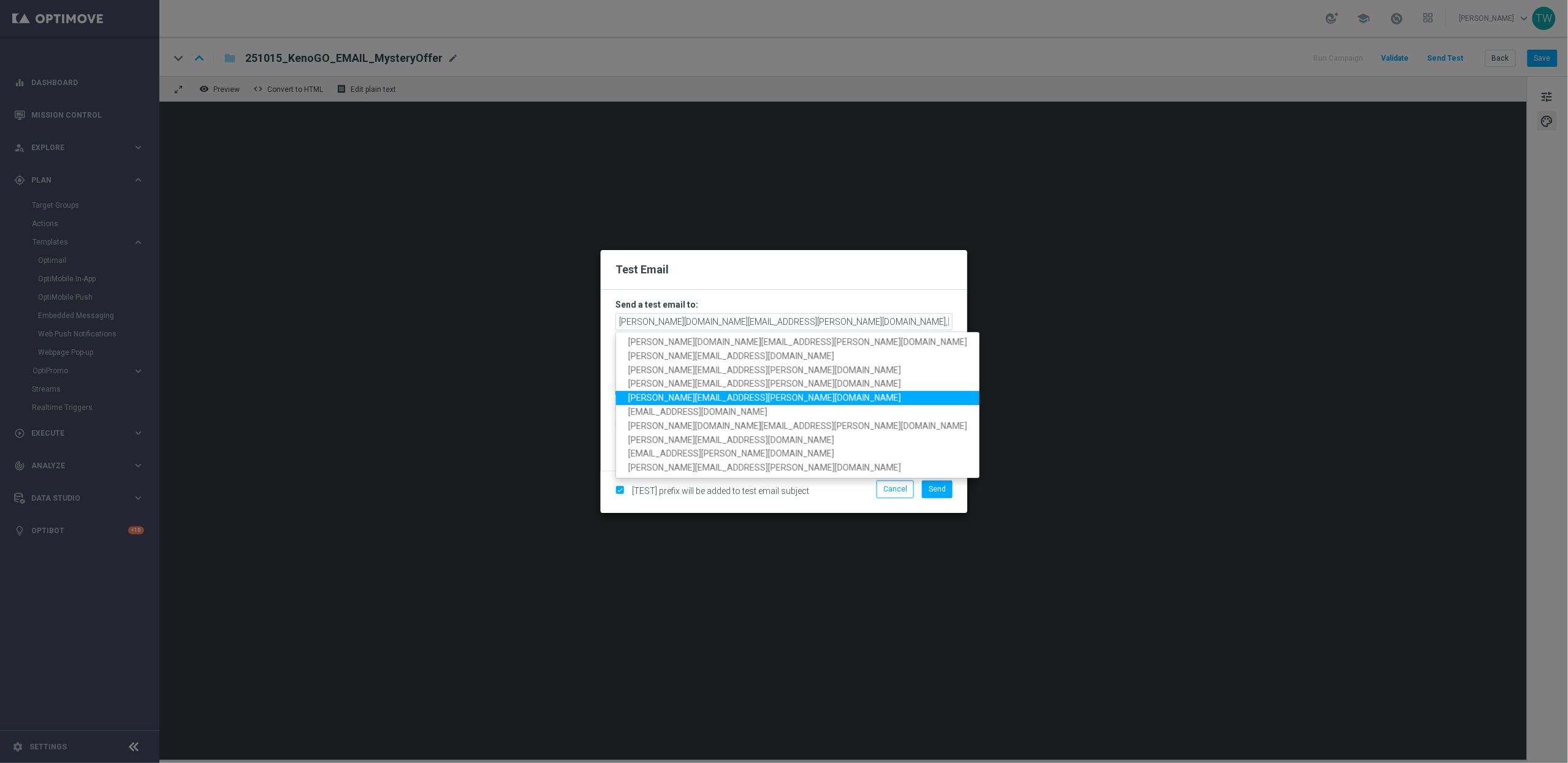
click at [724, 398] on span "[PERSON_NAME][EMAIL_ADDRESS][PERSON_NAME][DOMAIN_NAME]" at bounding box center [764, 398] width 273 height 10
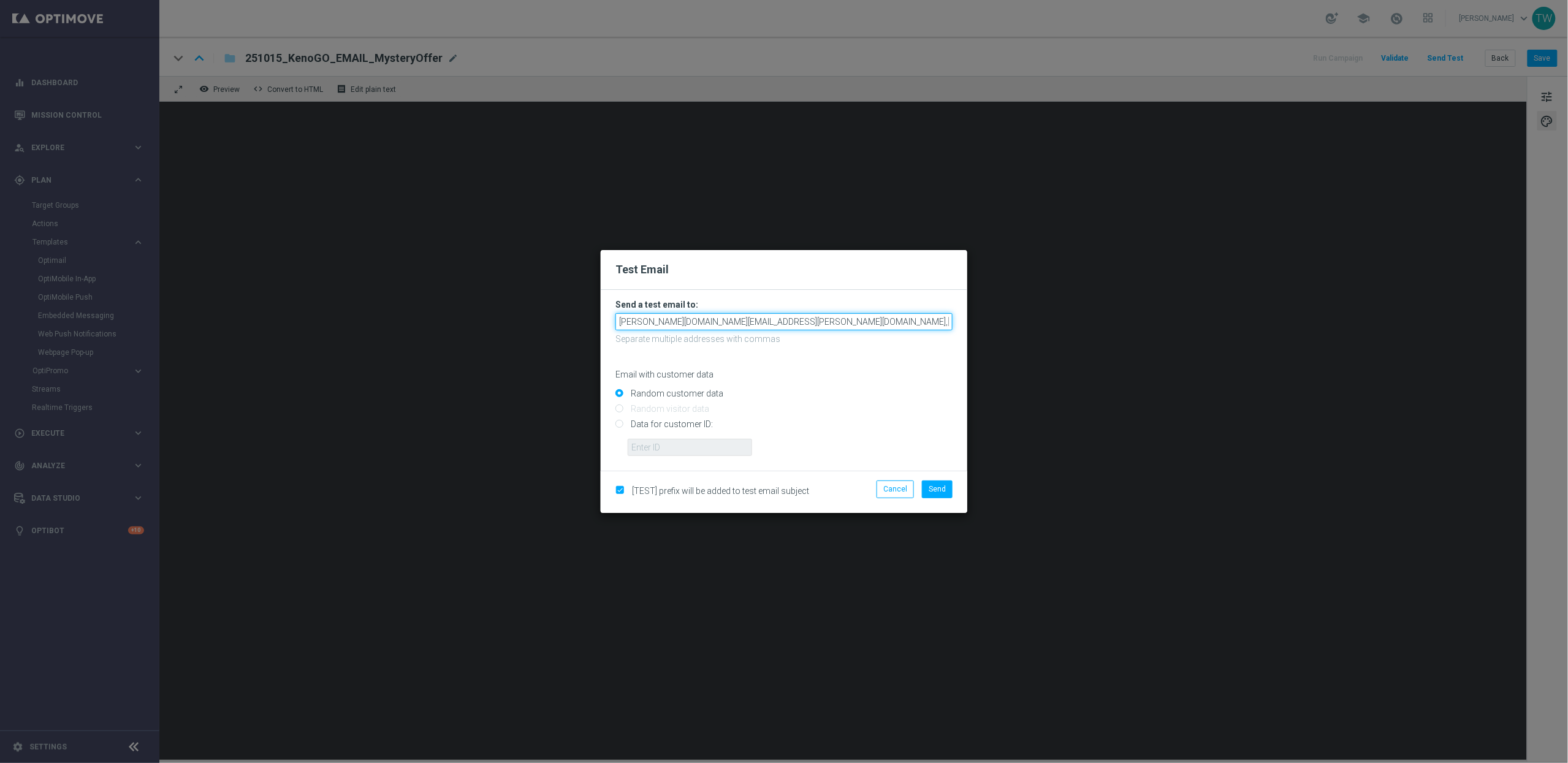
click at [941, 321] on input "[PERSON_NAME][DOMAIN_NAME][EMAIL_ADDRESS][PERSON_NAME][DOMAIN_NAME],[DOMAIN_NAM…" at bounding box center [784, 322] width 337 height 17
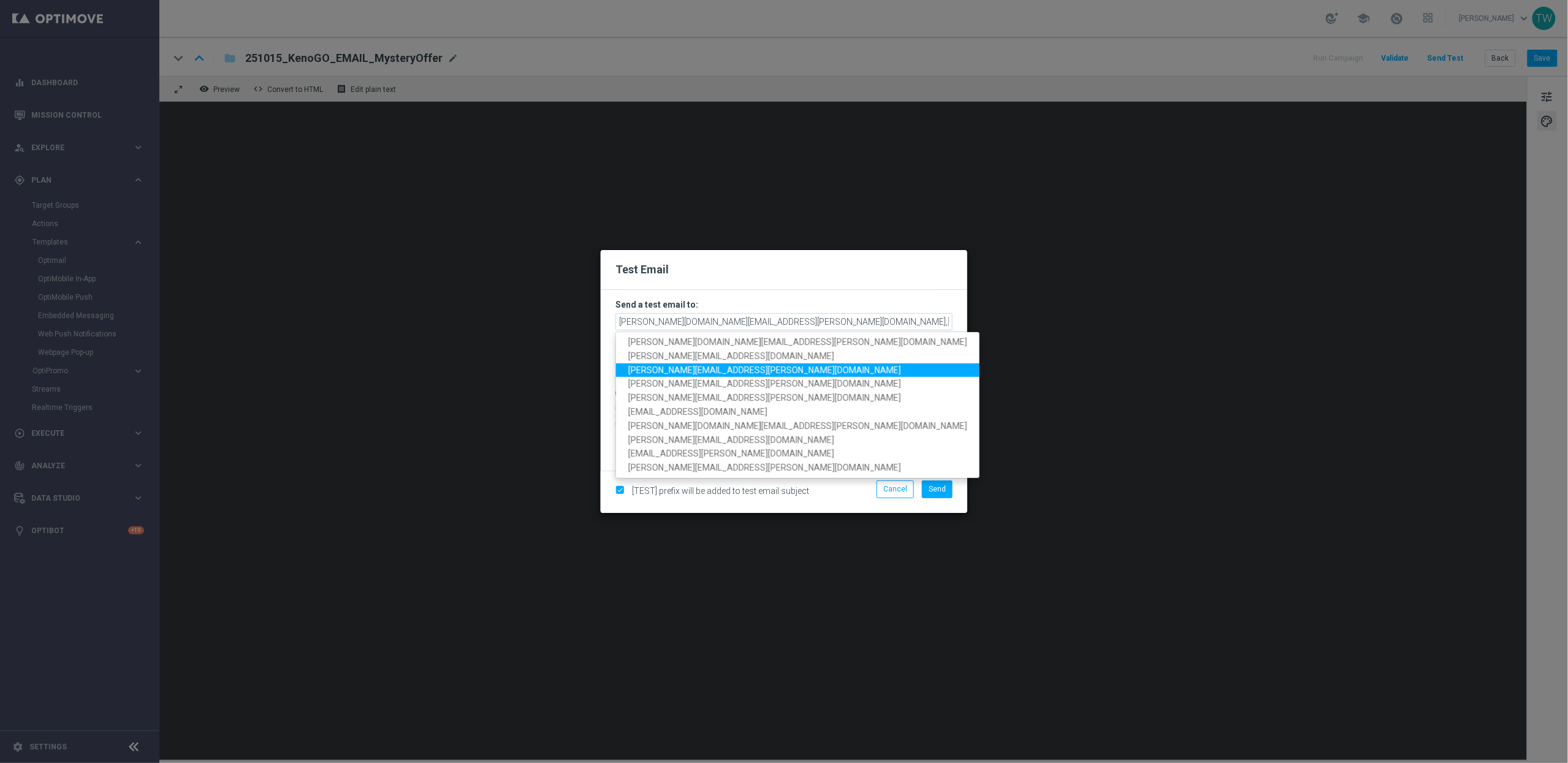
click at [709, 368] on span "[PERSON_NAME][EMAIL_ADDRESS][PERSON_NAME][DOMAIN_NAME]" at bounding box center [764, 370] width 273 height 10
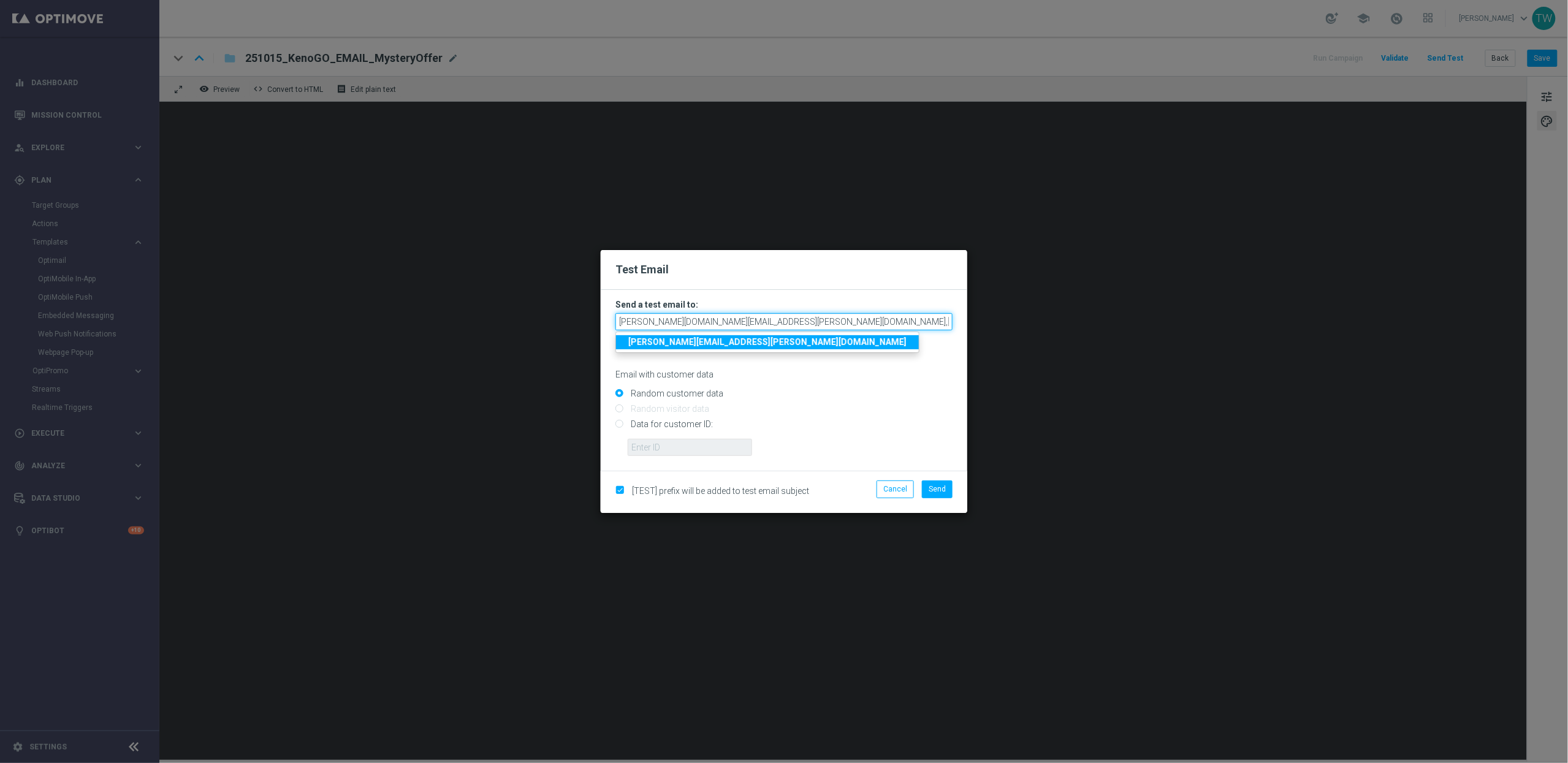
click at [951, 324] on input "[PERSON_NAME][DOMAIN_NAME][EMAIL_ADDRESS][PERSON_NAME][DOMAIN_NAME],[DOMAIN_NAM…" at bounding box center [784, 322] width 337 height 17
click at [935, 321] on input "[PERSON_NAME][DOMAIN_NAME][EMAIL_ADDRESS][PERSON_NAME][DOMAIN_NAME],[DOMAIN_NAM…" at bounding box center [784, 322] width 337 height 17
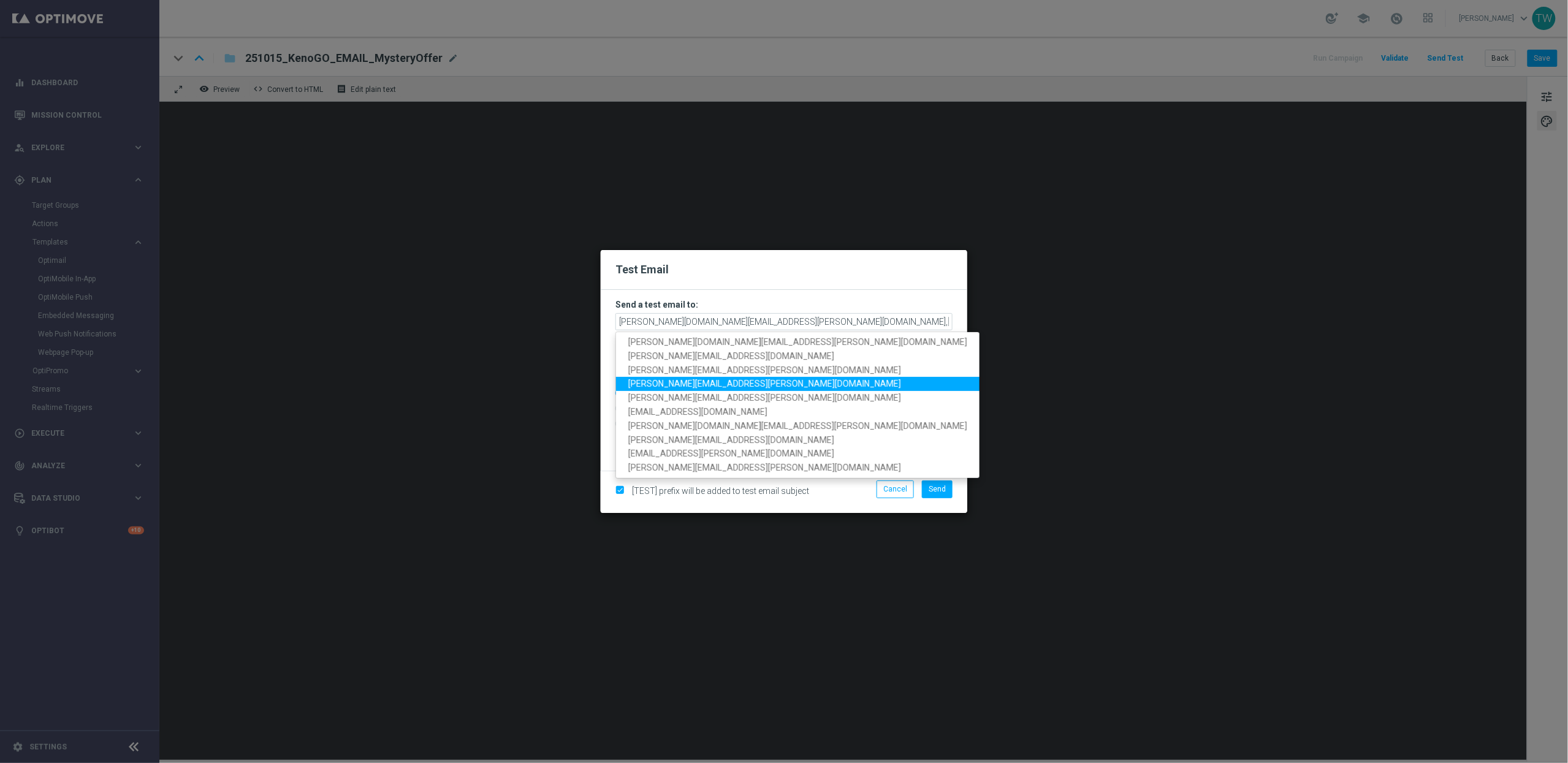
click at [720, 380] on span "[PERSON_NAME][EMAIL_ADDRESS][PERSON_NAME][DOMAIN_NAME]" at bounding box center [764, 384] width 273 height 10
type input "[PERSON_NAME][DOMAIN_NAME][EMAIL_ADDRESS][PERSON_NAME][DOMAIN_NAME],[DOMAIN_NAM…"
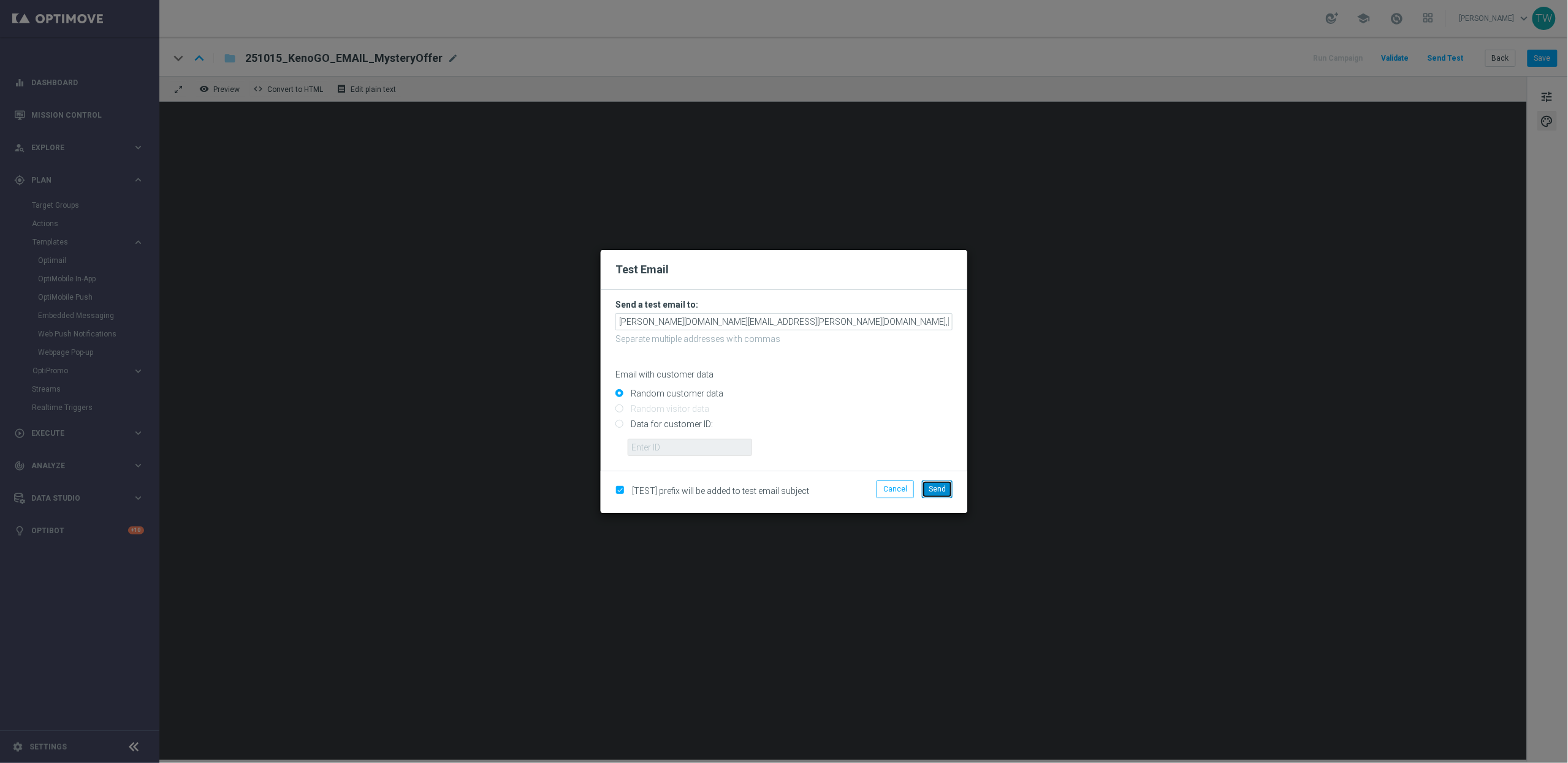
click at [944, 496] on button "Send" at bounding box center [937, 489] width 31 height 17
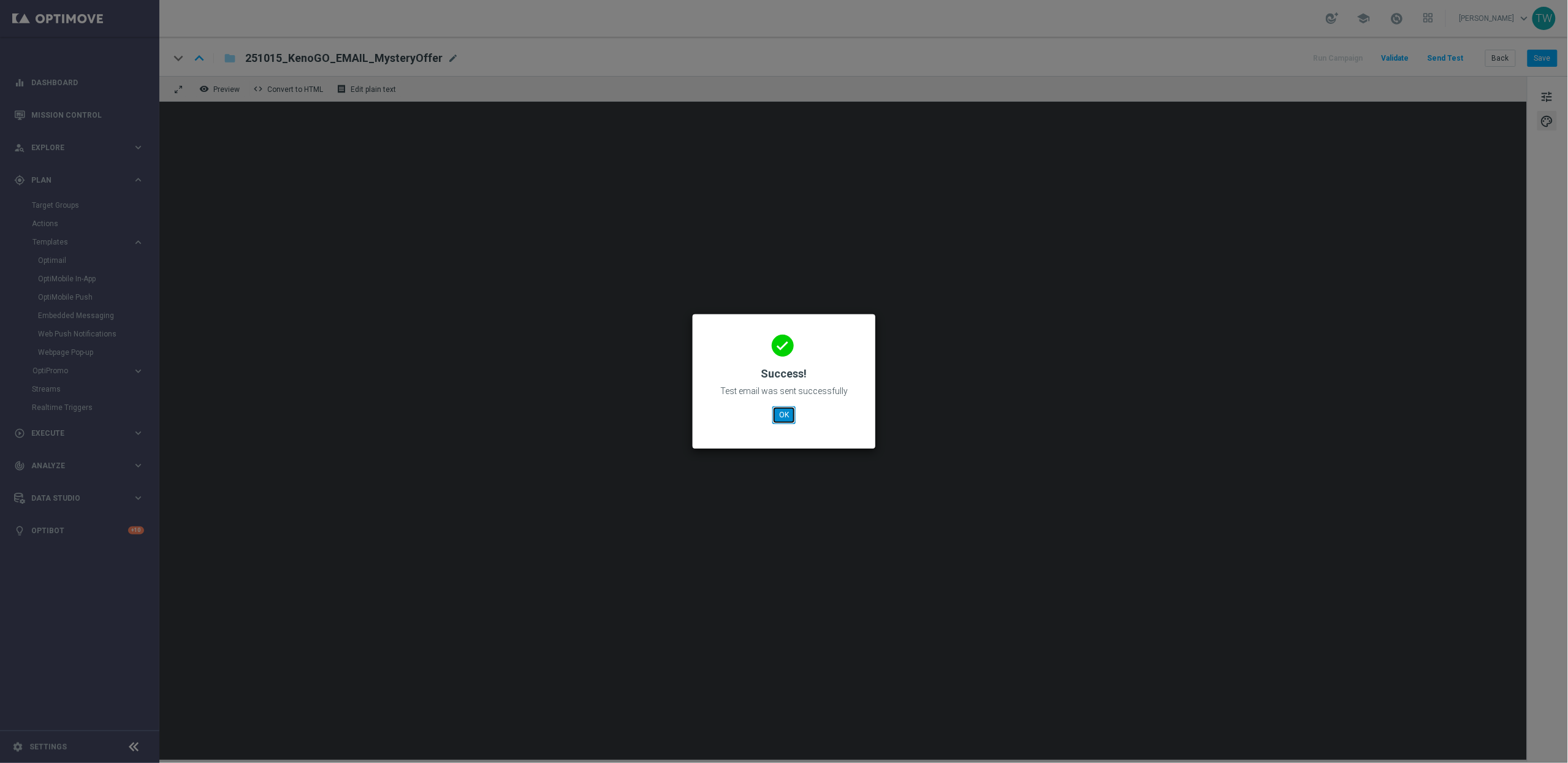
click at [776, 414] on button "OK" at bounding box center [783, 415] width 23 height 17
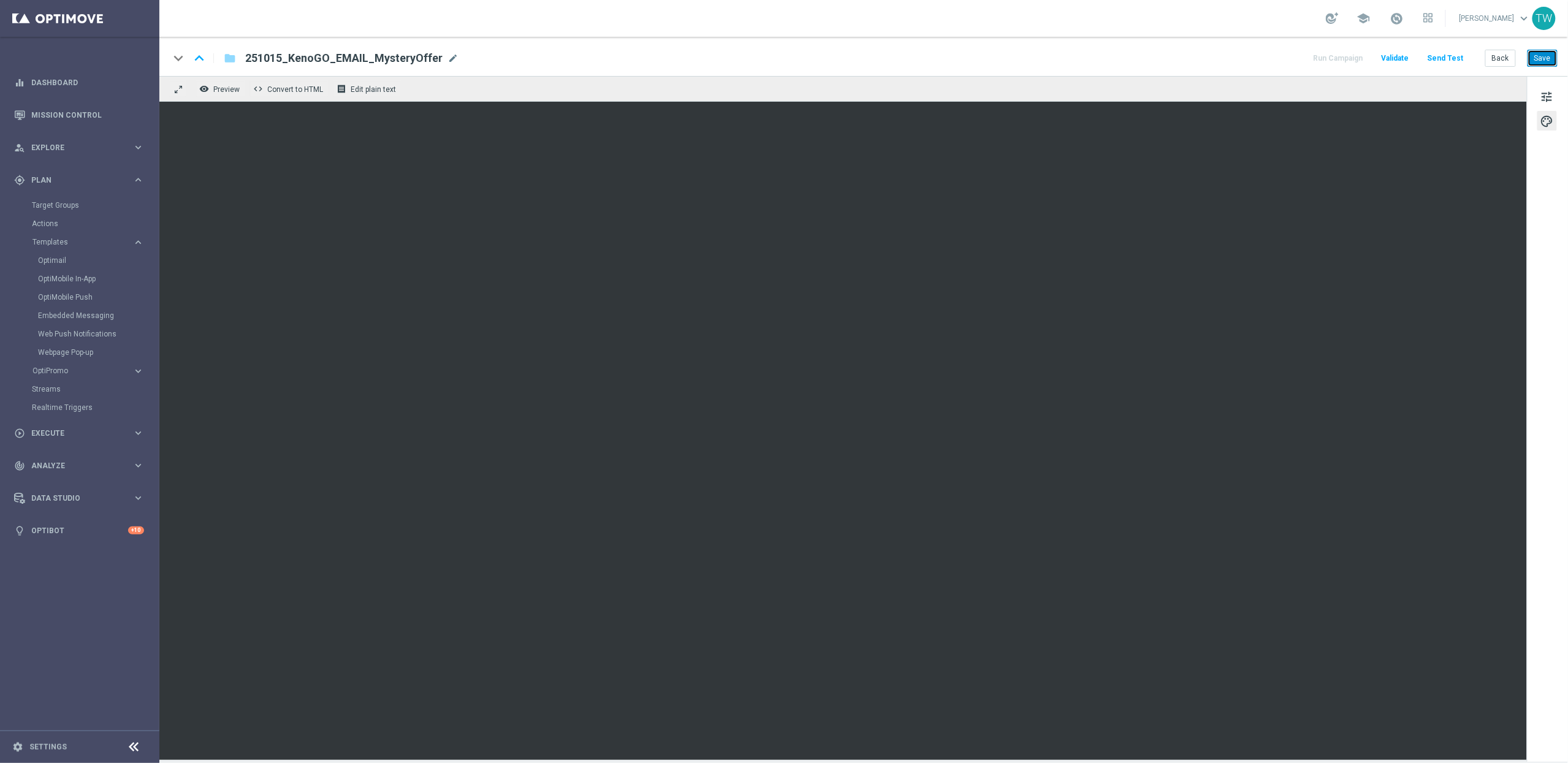
click at [1551, 60] on button "Save" at bounding box center [1542, 58] width 30 height 17
click at [1500, 61] on button "Back" at bounding box center [1500, 58] width 31 height 17
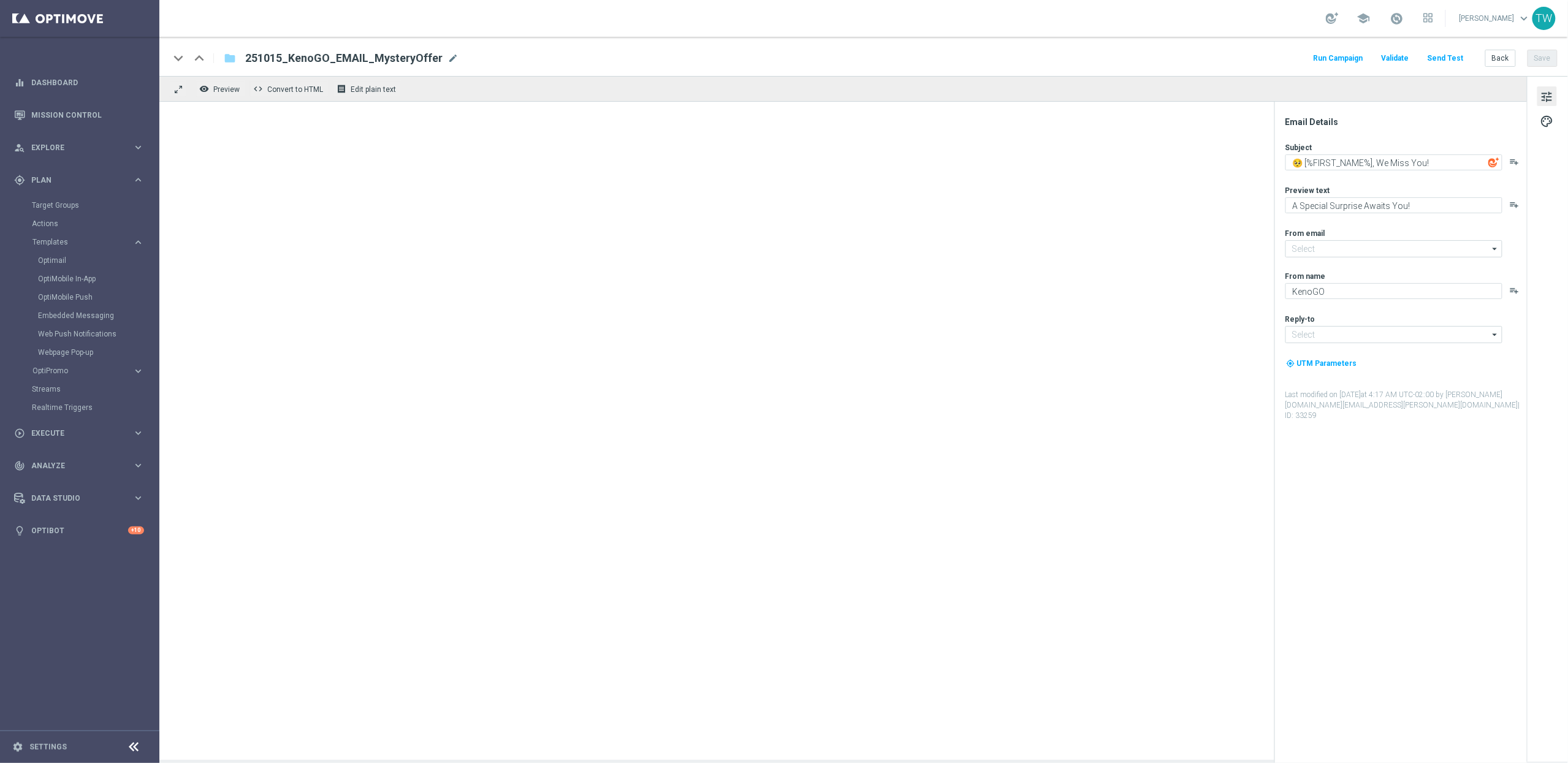
type input "[EMAIL_ADDRESS][DOMAIN_NAME]"
click at [1503, 57] on button "Back" at bounding box center [1500, 58] width 31 height 17
